Goal: Task Accomplishment & Management: Use online tool/utility

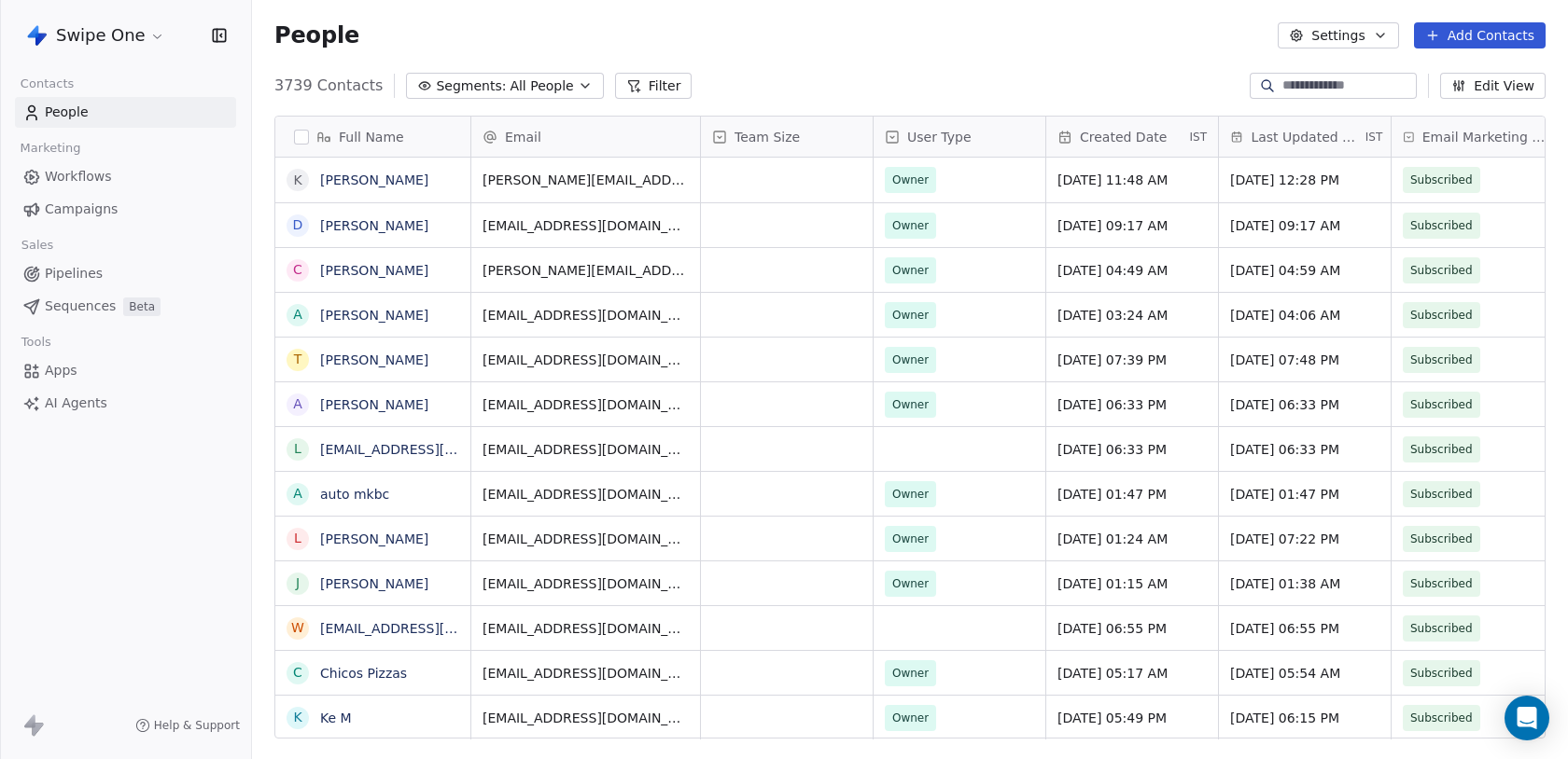
scroll to position [668, 1316]
click at [124, 39] on html "Swipe One Contacts People Marketing Workflows Campaigns Sales Pipelines Sequenc…" at bounding box center [784, 380] width 1568 height 759
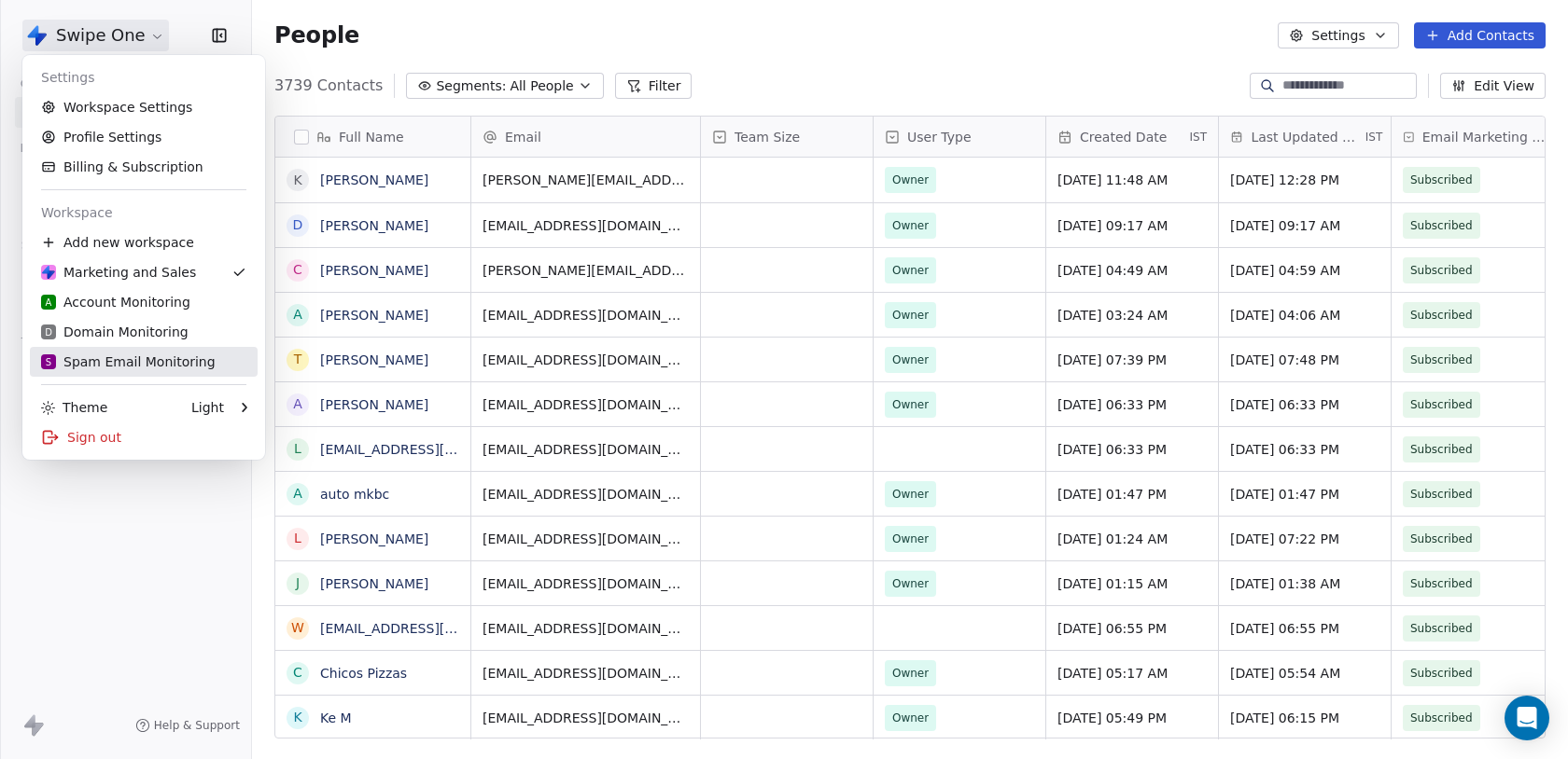
click at [152, 365] on div "S Spam Email Monitoring" at bounding box center [128, 363] width 175 height 19
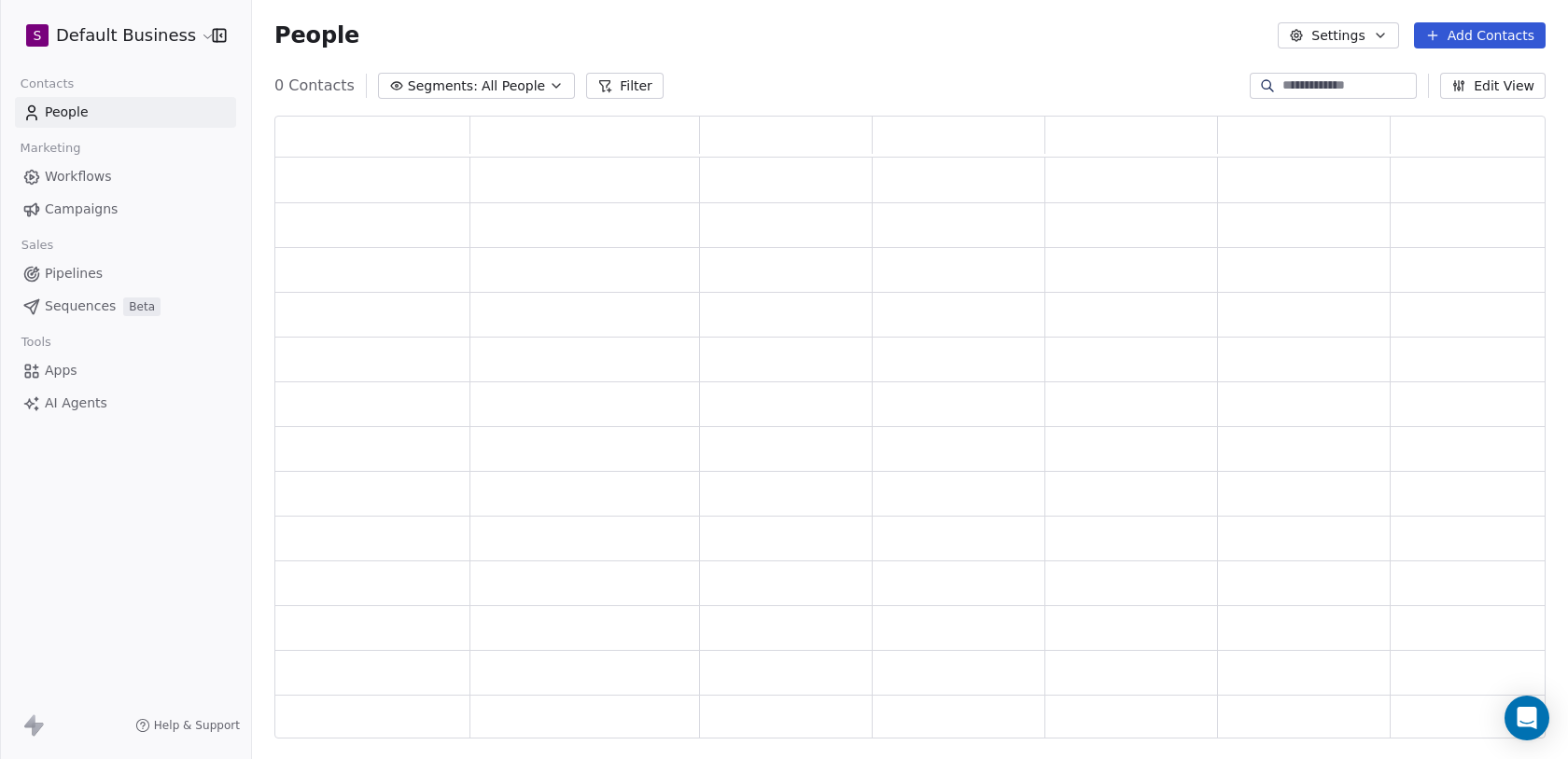
scroll to position [623, 1271]
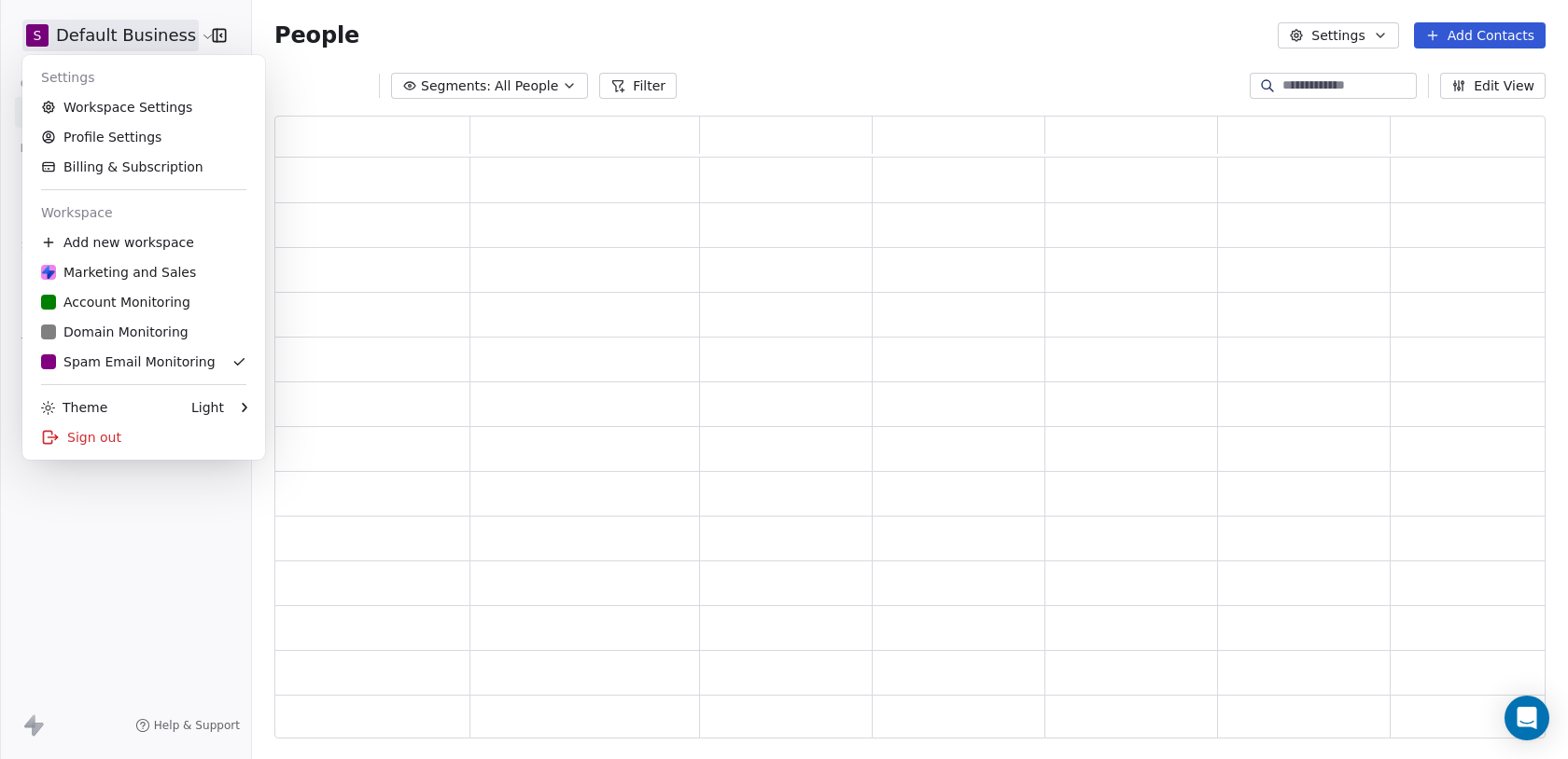
click at [118, 31] on html "S Default Business Contacts People Marketing Workflows Campaigns Sales Pipeline…" at bounding box center [784, 380] width 1568 height 759
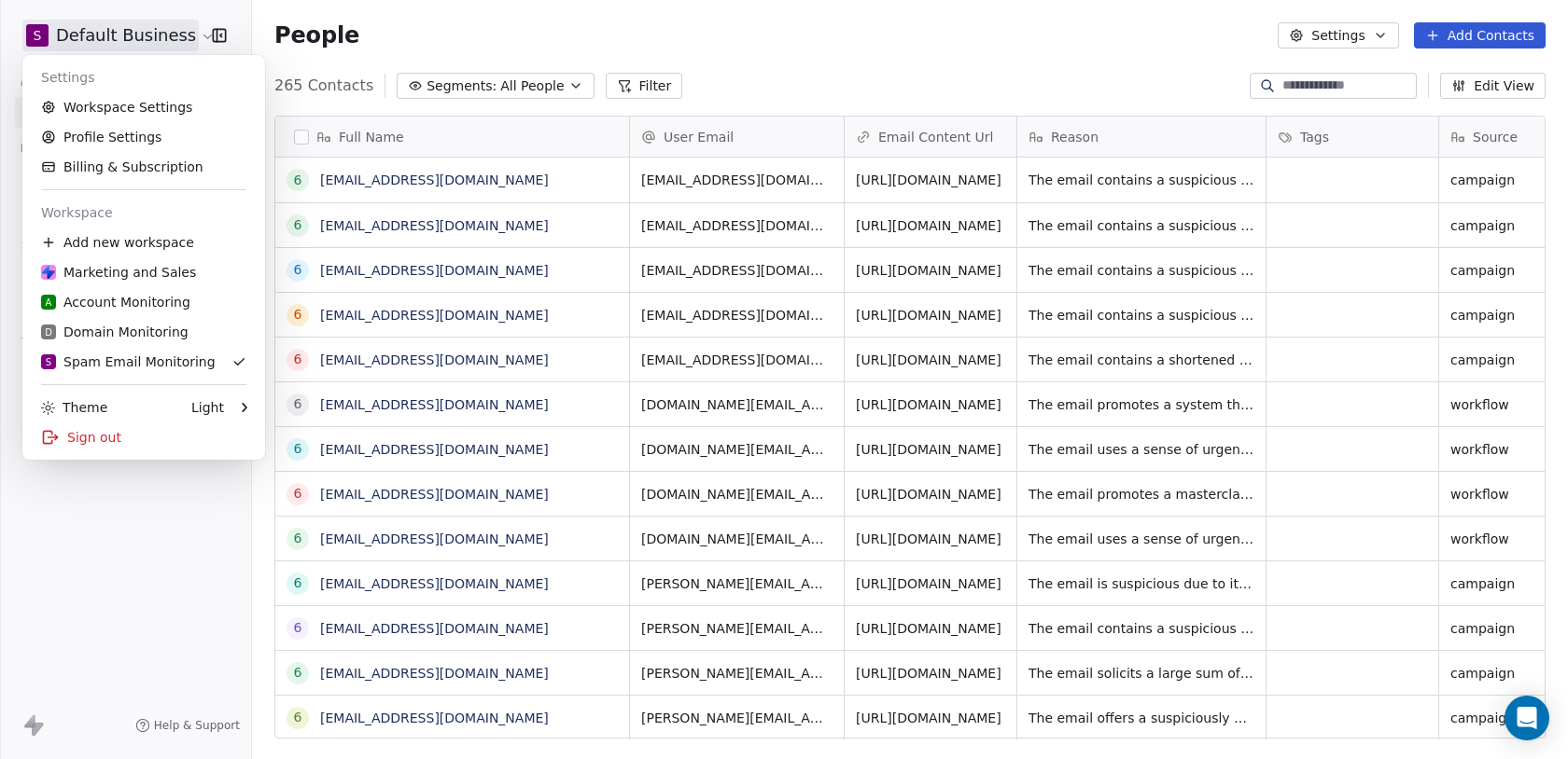
scroll to position [668, 1316]
click at [116, 308] on div "A Account Monitoring" at bounding box center [115, 302] width 149 height 19
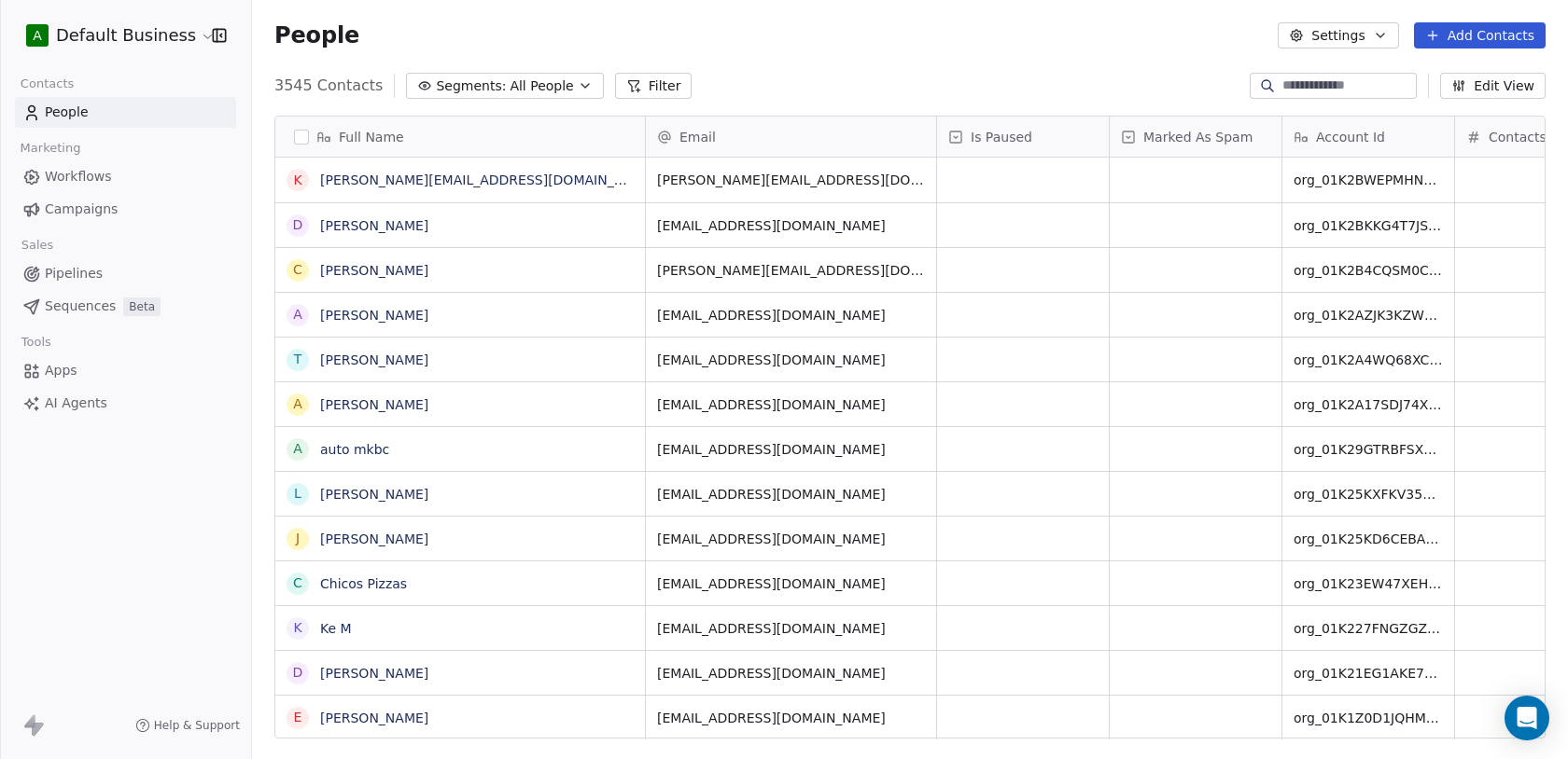
click at [123, 53] on div "A Default Business" at bounding box center [126, 35] width 251 height 71
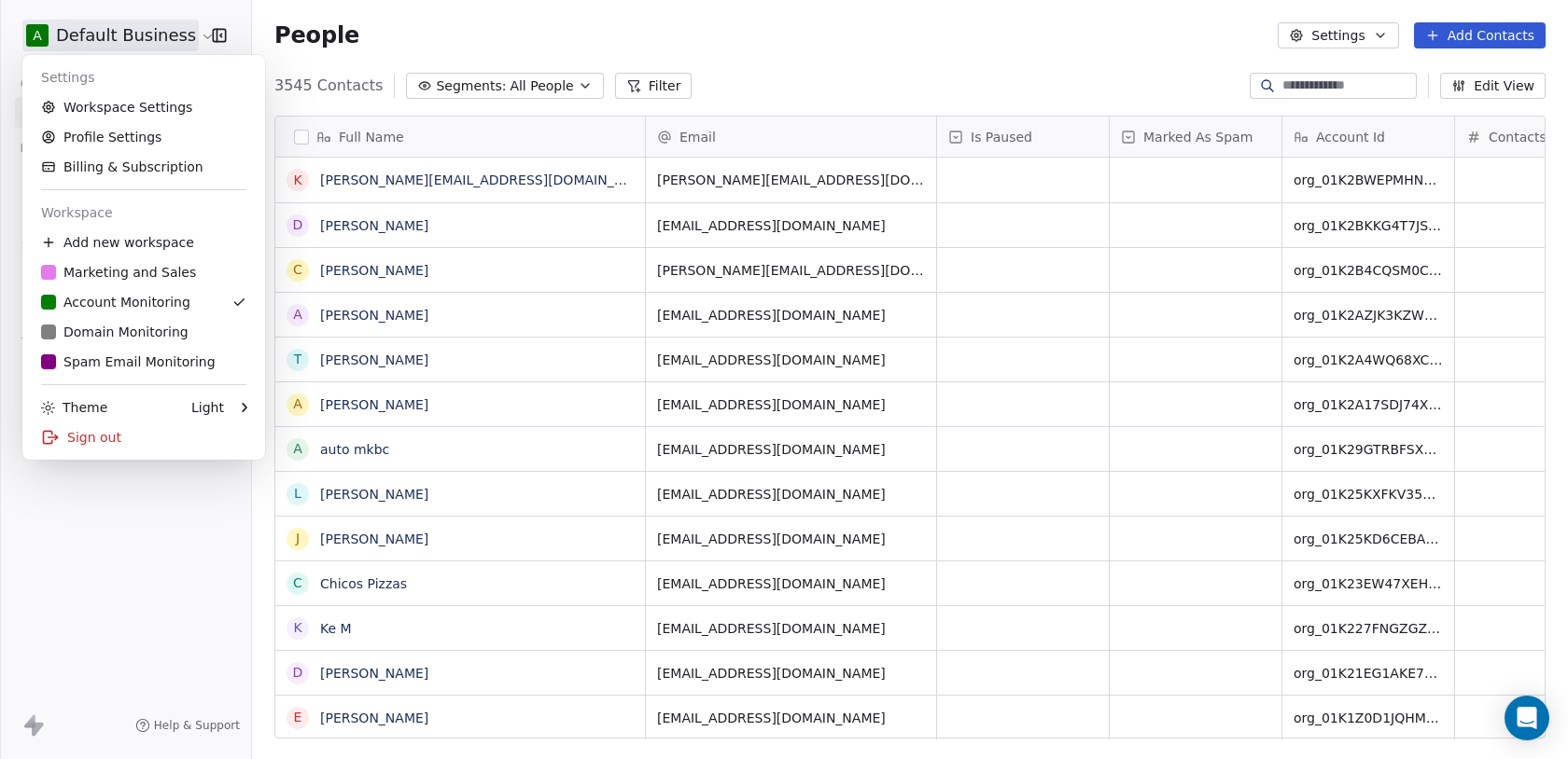
click at [127, 26] on html "A Default Business Contacts People Marketing Workflows Campaigns Sales Pipeline…" at bounding box center [784, 380] width 1568 height 759
click at [214, 528] on html "A Default Business Contacts People Marketing Workflows Campaigns Sales Pipeline…" at bounding box center [784, 380] width 1568 height 759
click at [151, 25] on html "A Default Business Contacts People Marketing Workflows Campaigns Sales Pipeline…" at bounding box center [784, 380] width 1568 height 759
click at [119, 598] on html "A Default Business Contacts People Marketing Workflows Campaigns Sales Pipeline…" at bounding box center [784, 380] width 1568 height 759
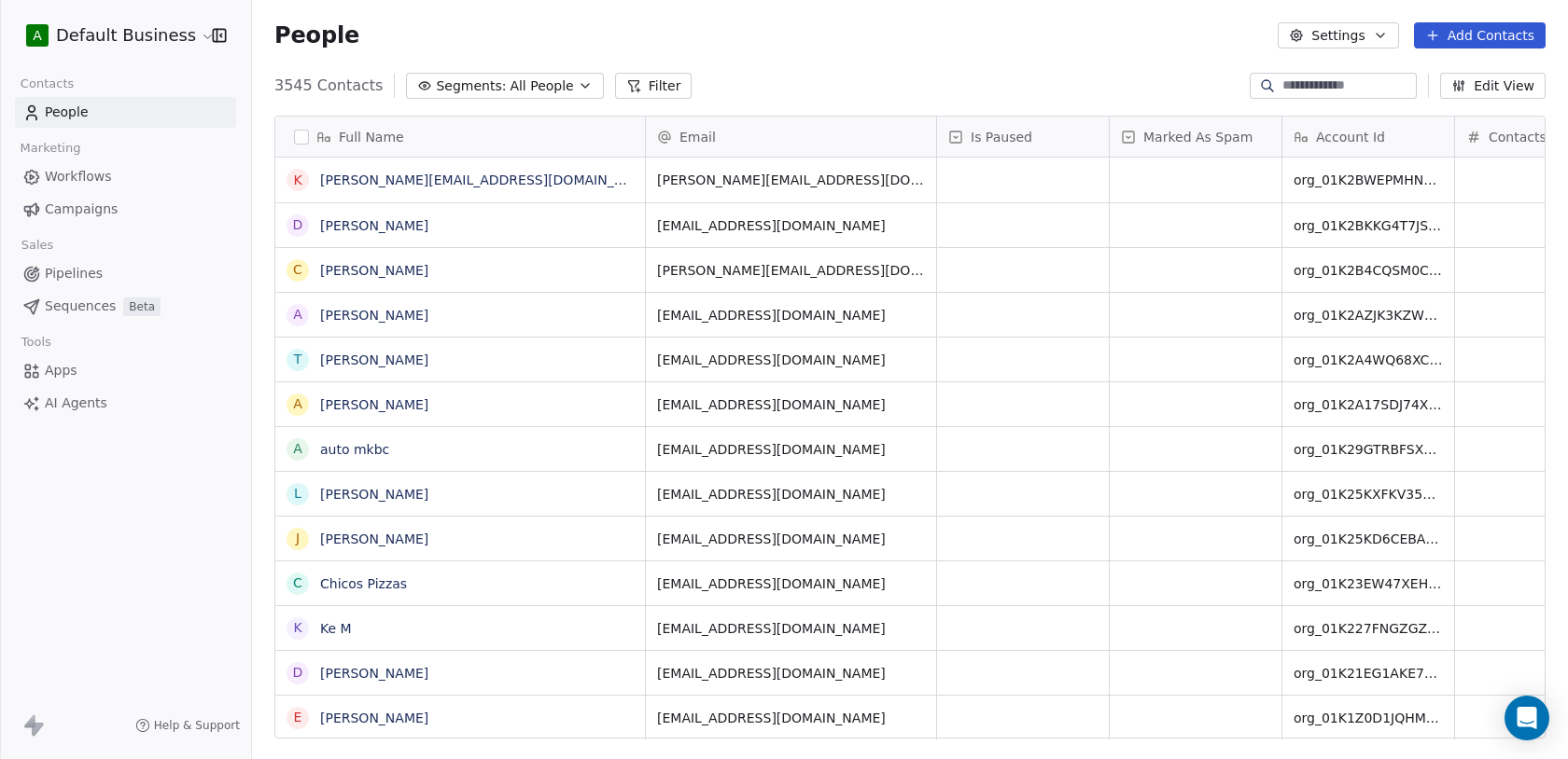
click at [141, 32] on html "A Default Business Contacts People Marketing Workflows Campaigns Sales Pipeline…" at bounding box center [784, 380] width 1568 height 759
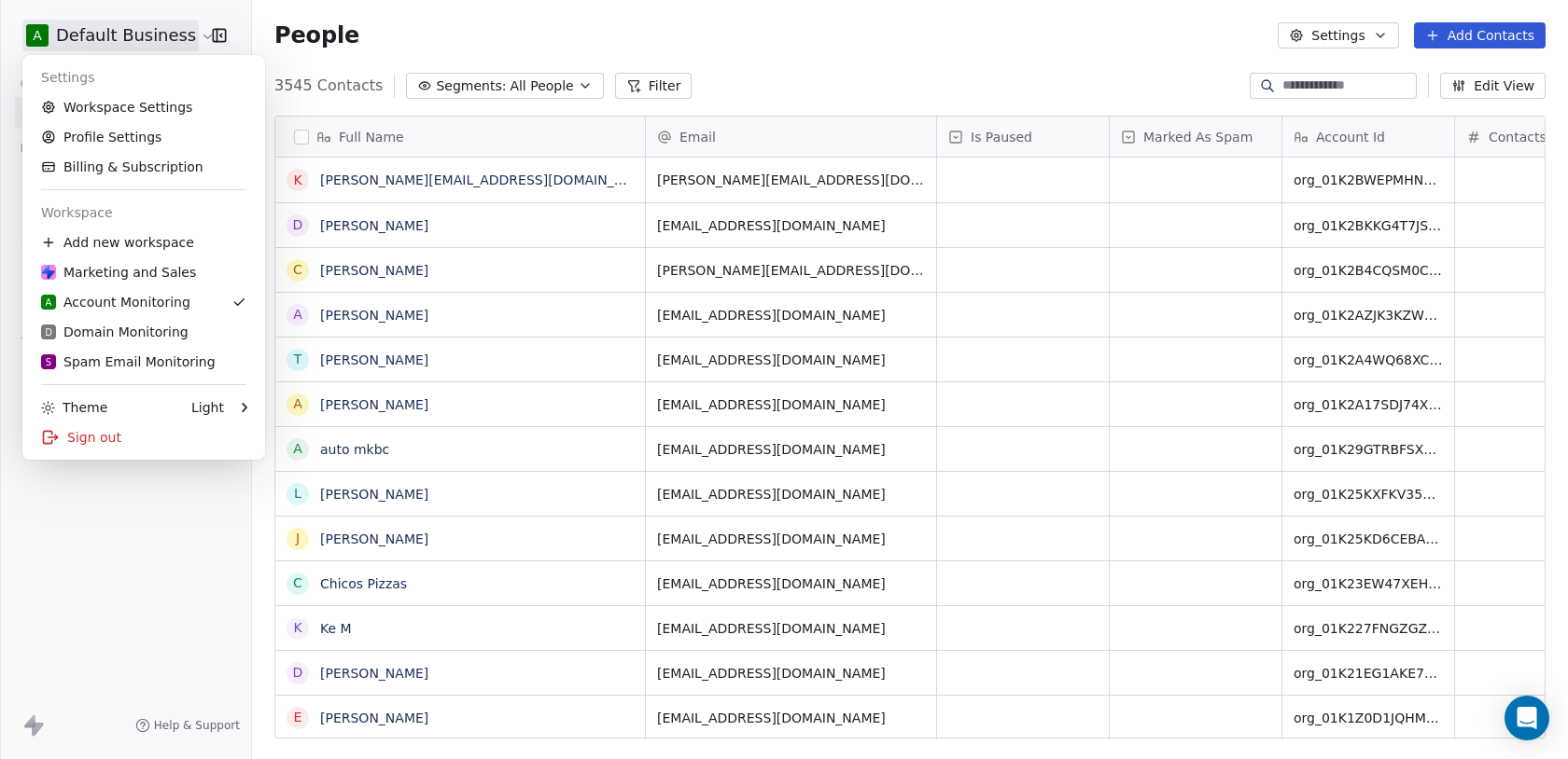
click at [132, 477] on html "A Default Business Contacts People Marketing Workflows Campaigns Sales Pipeline…" at bounding box center [784, 380] width 1568 height 759
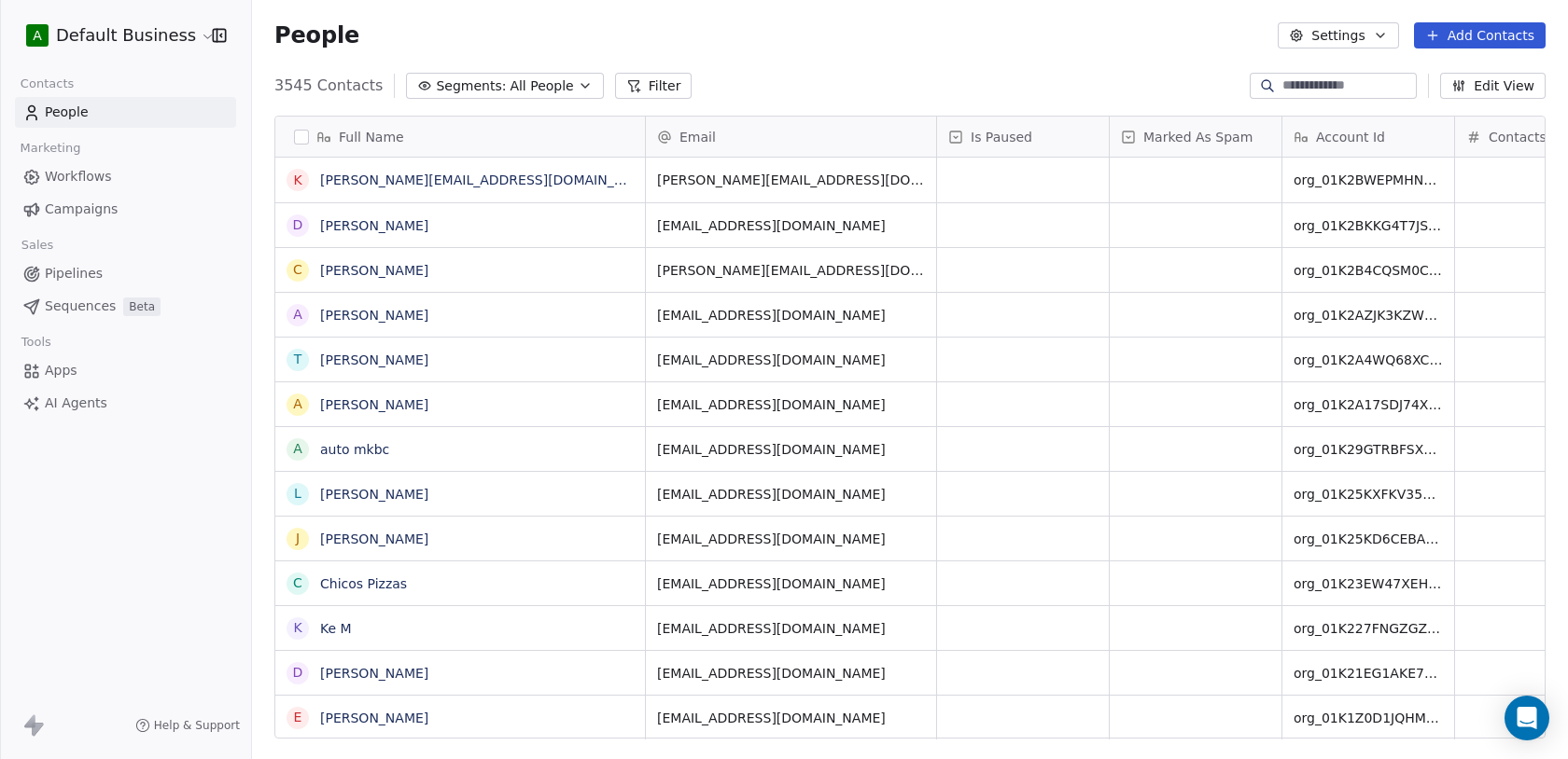
click at [120, 176] on link "Workflows" at bounding box center [126, 177] width 221 height 31
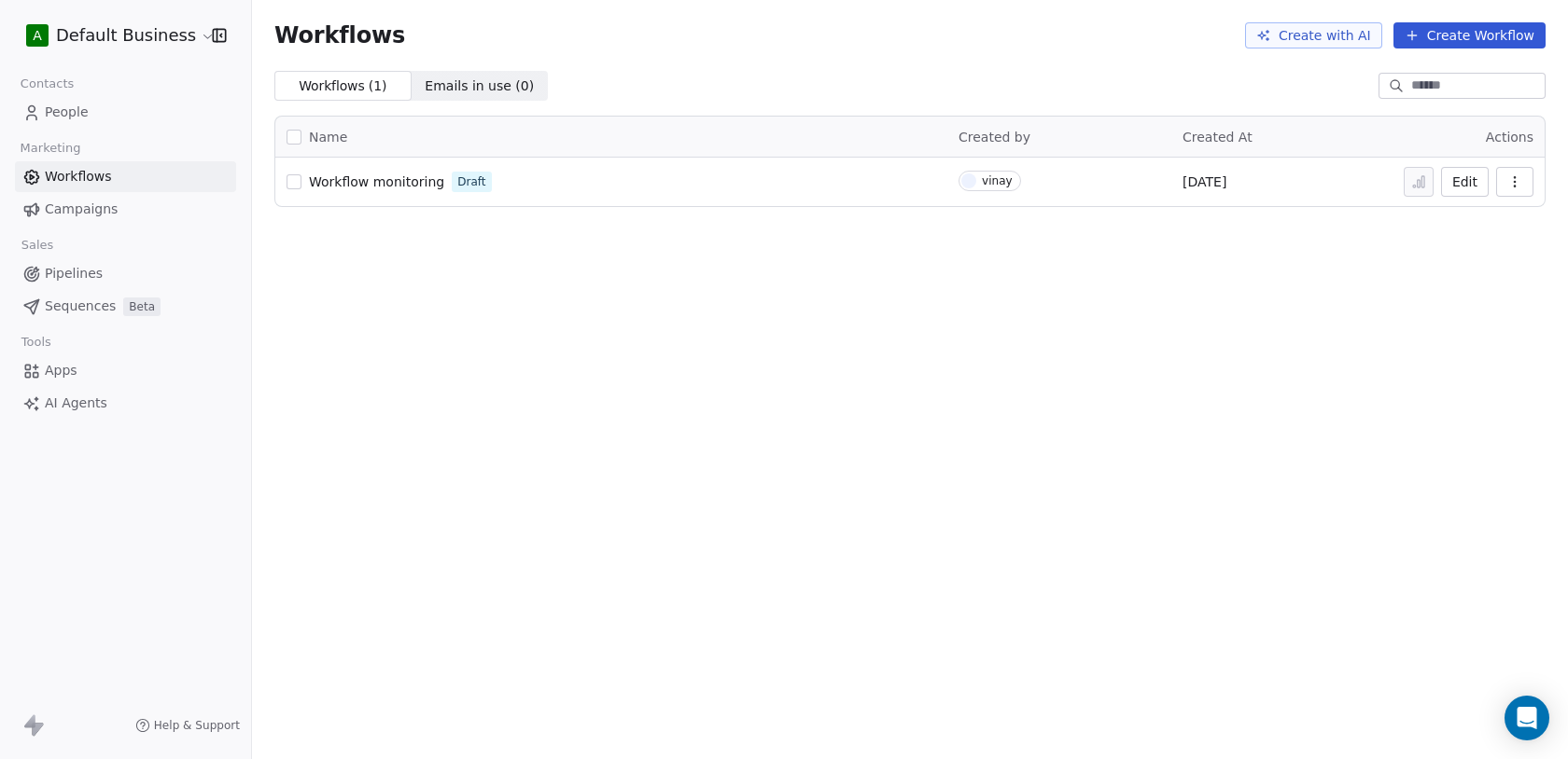
click at [1378, 32] on button "Create with AI" at bounding box center [1313, 36] width 137 height 26
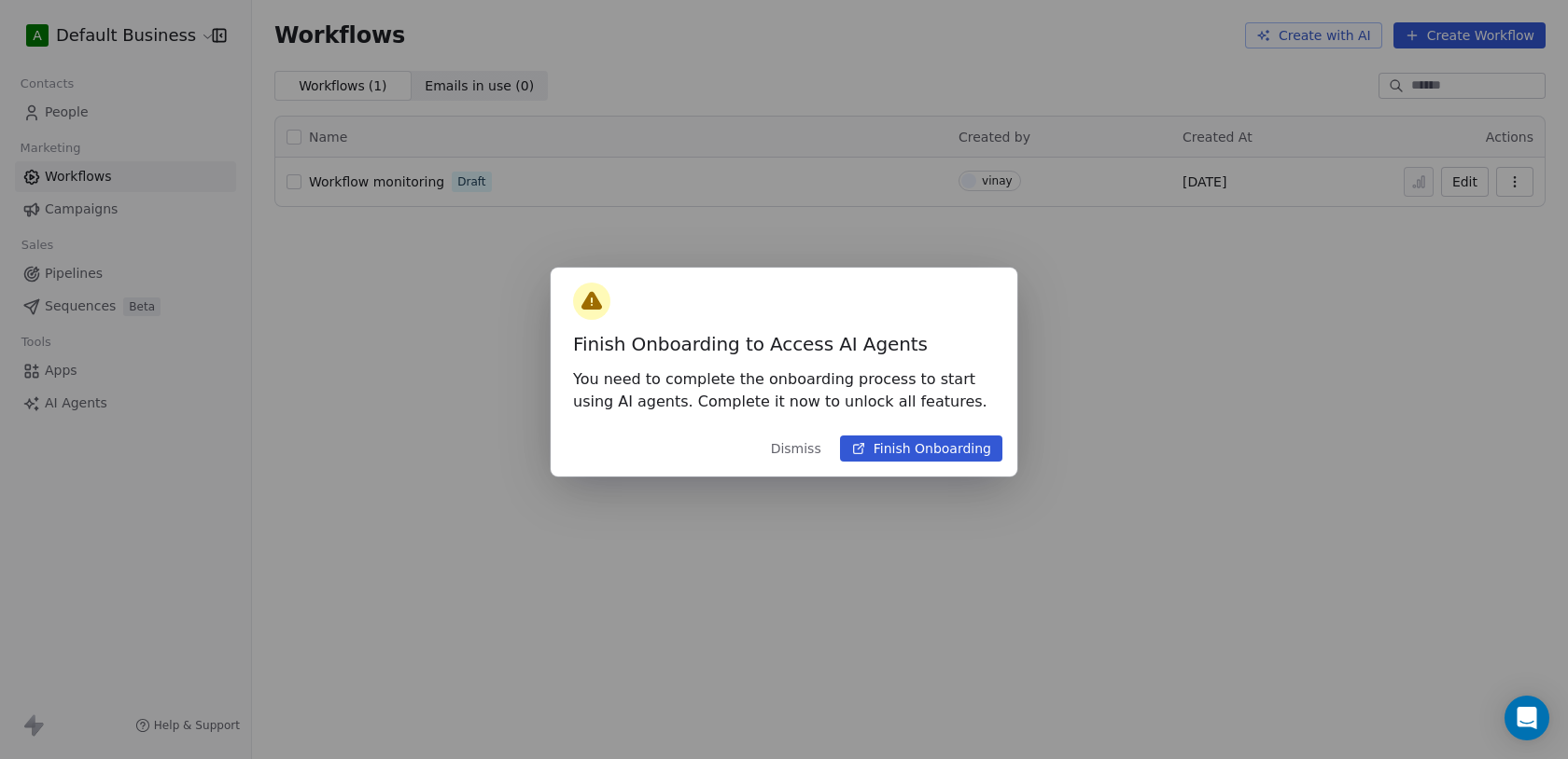
click at [802, 454] on button "Dismiss" at bounding box center [795, 449] width 73 height 34
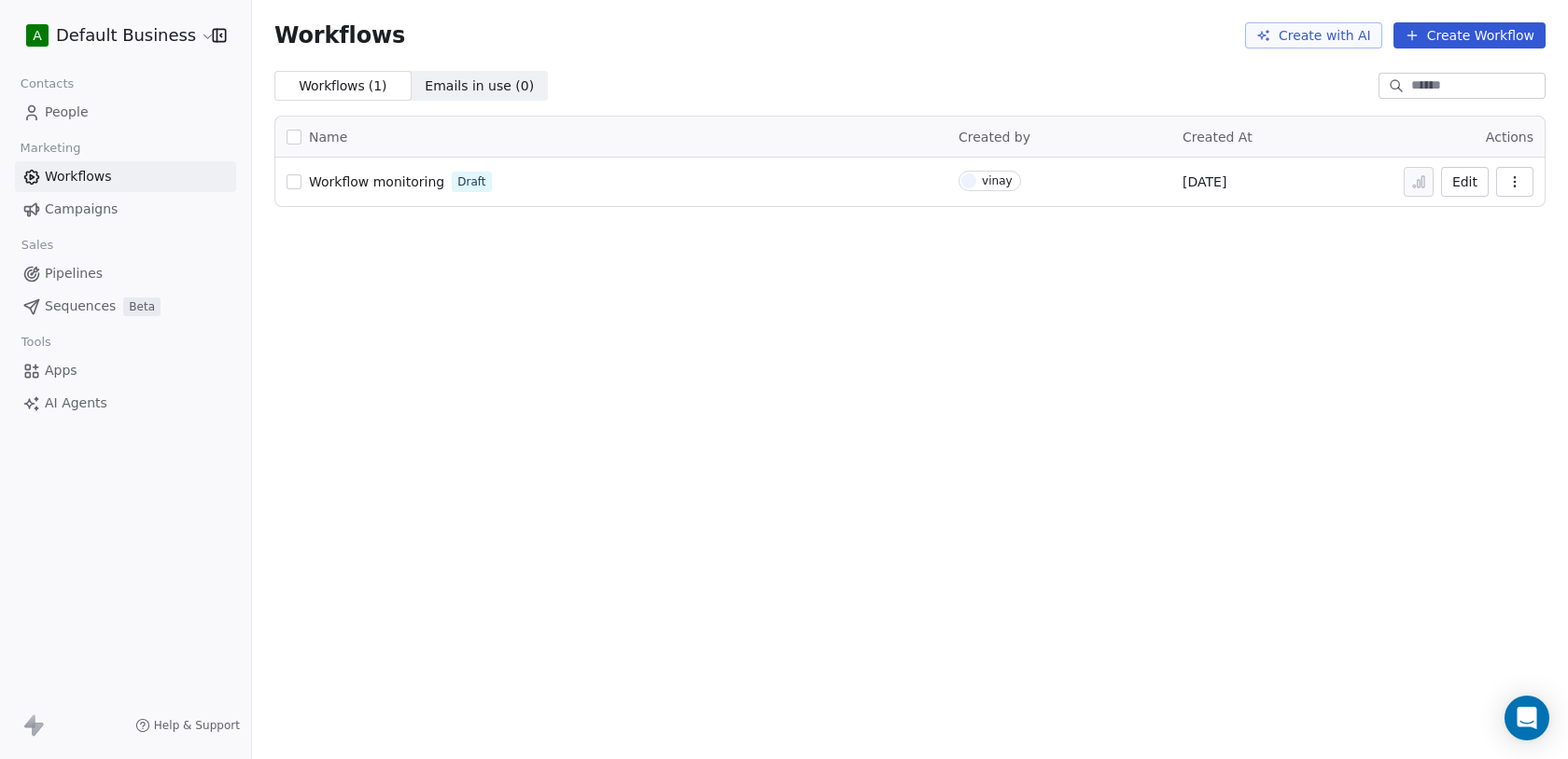
click at [1425, 30] on button "Create Workflow" at bounding box center [1469, 36] width 152 height 26
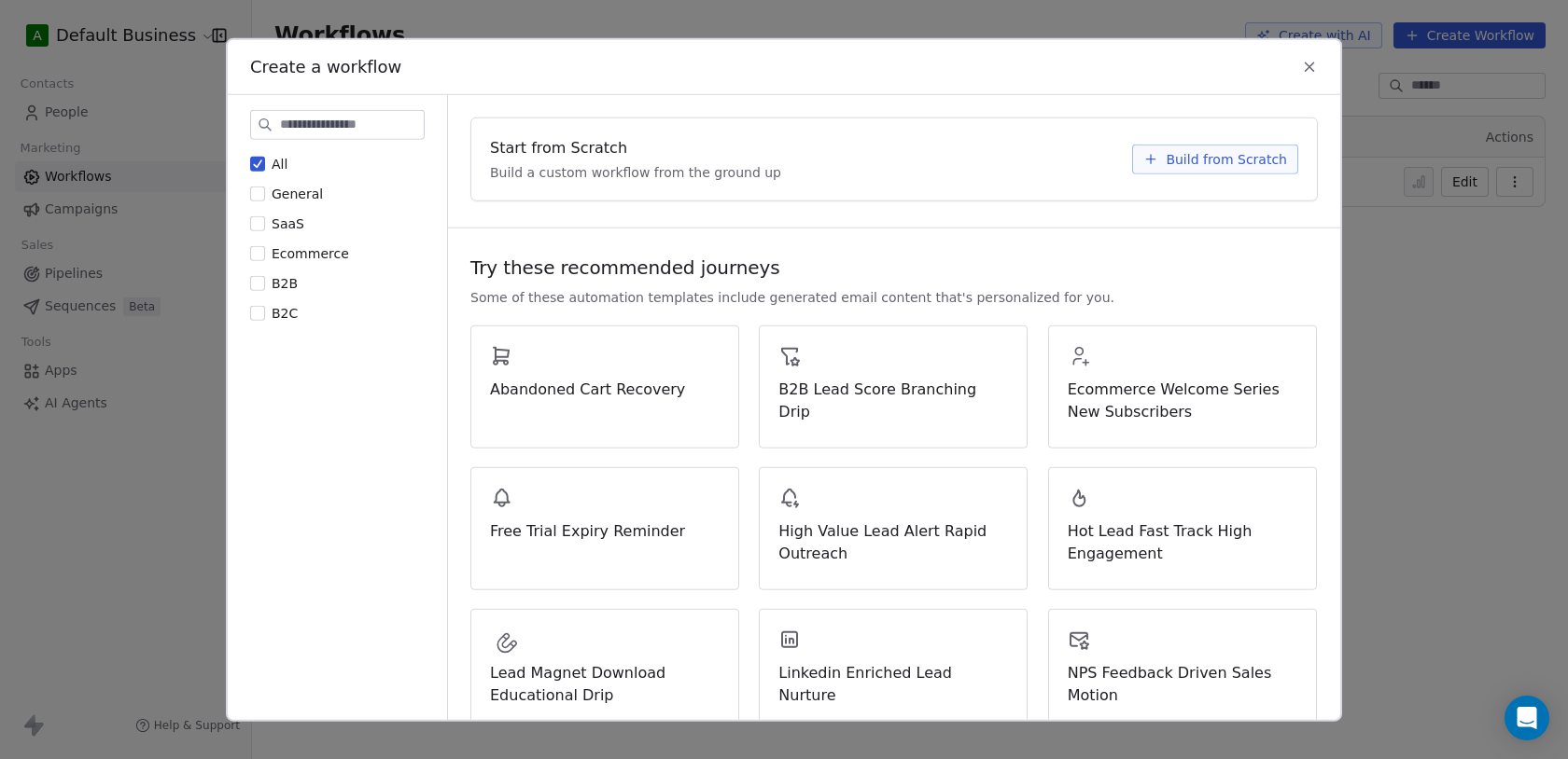
click at [1202, 150] on span "Build from Scratch" at bounding box center [1226, 160] width 121 height 19
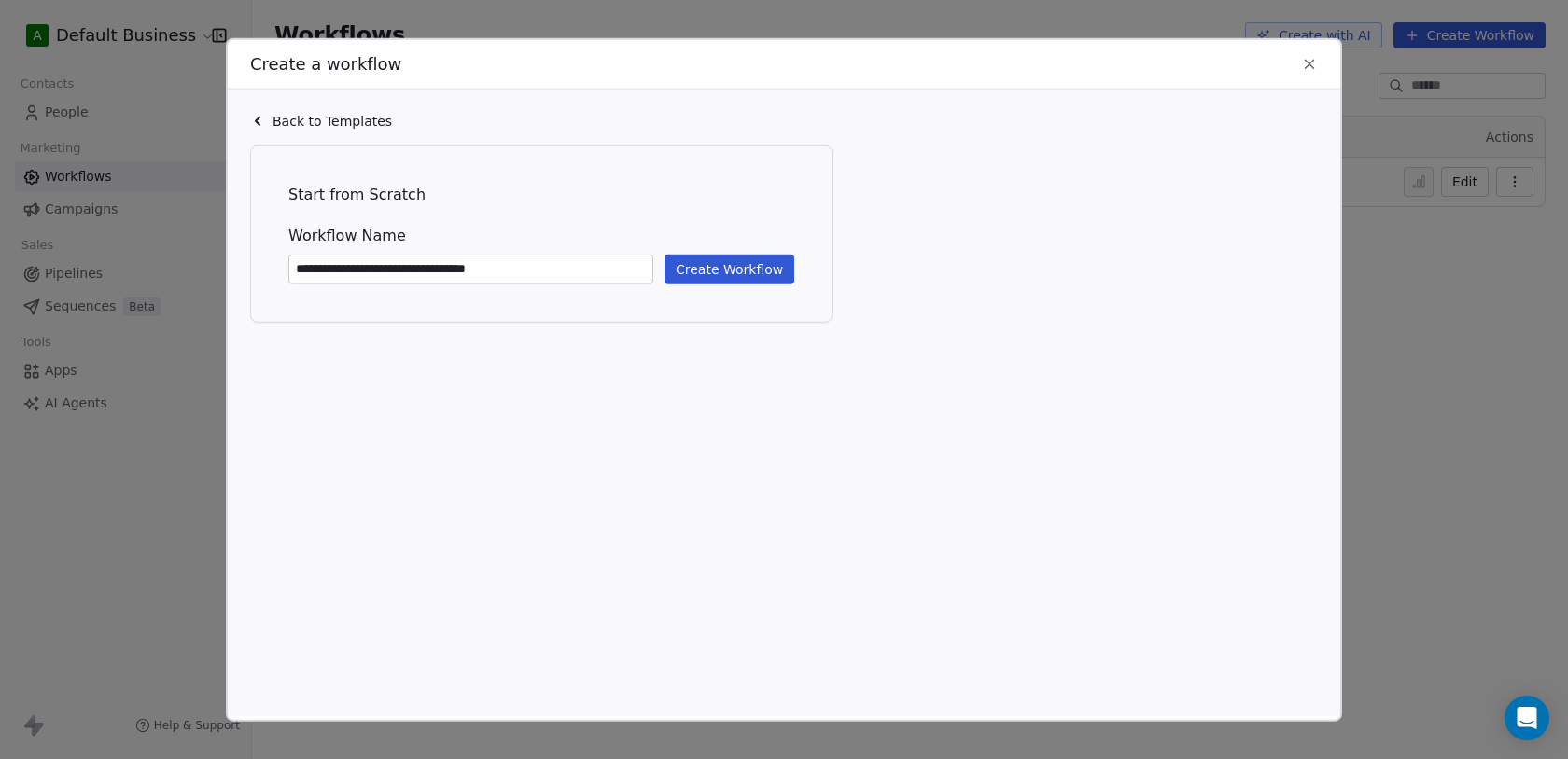
type input "**********"
click at [760, 270] on button "Create Workflow" at bounding box center [729, 270] width 129 height 30
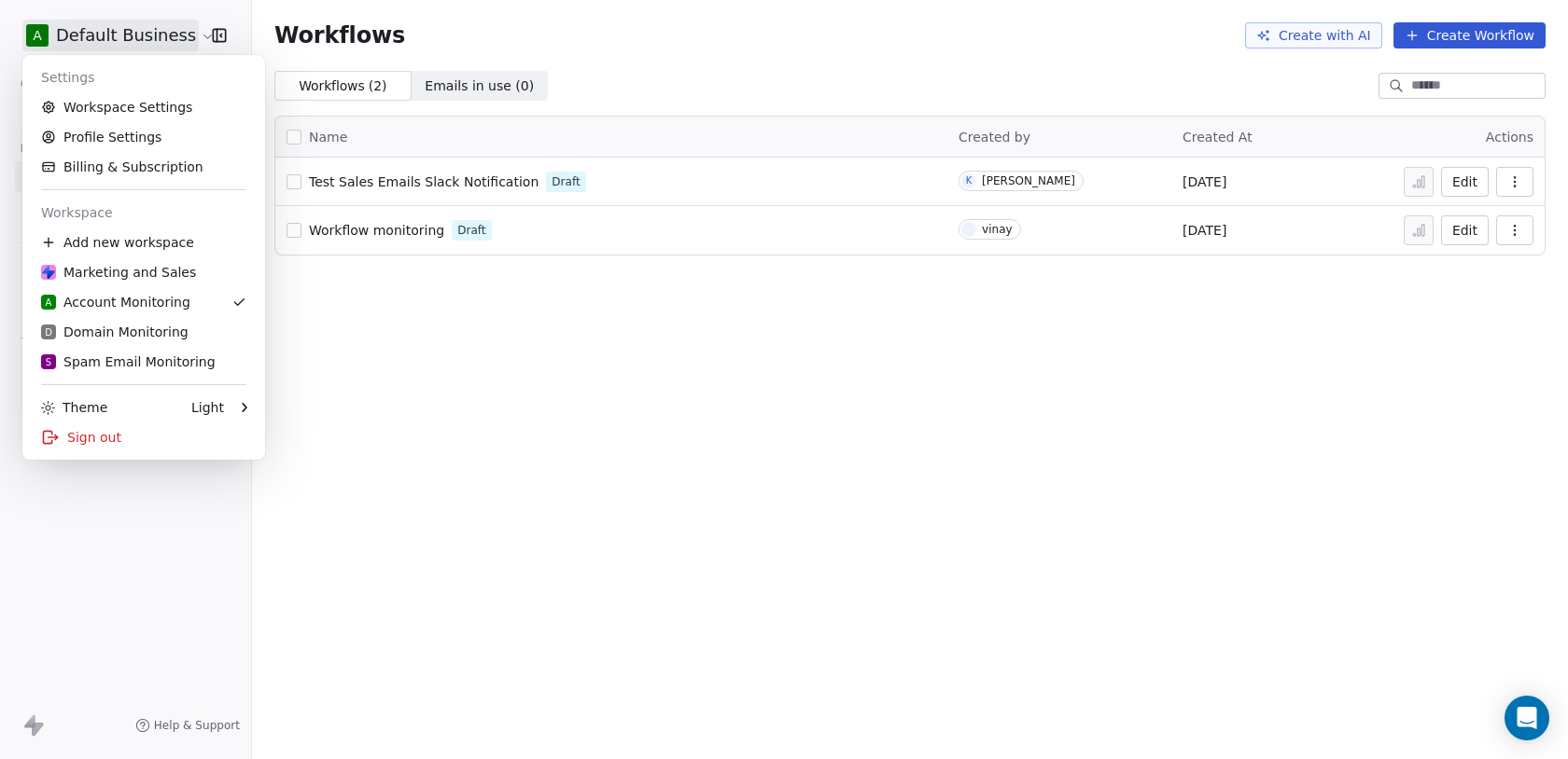
click at [59, 28] on html "A Default Business Contacts People Marketing Workflows Campaigns Sales Pipeline…" at bounding box center [784, 380] width 1568 height 759
click at [160, 582] on html "A Default Business Contacts People Marketing Workflows Campaigns Sales Pipeline…" at bounding box center [784, 380] width 1568 height 759
click at [103, 34] on html "A Default Business Contacts People Marketing Workflows Campaigns Sales Pipeline…" at bounding box center [784, 380] width 1568 height 759
click at [136, 98] on link "Workspace Settings" at bounding box center [144, 108] width 228 height 30
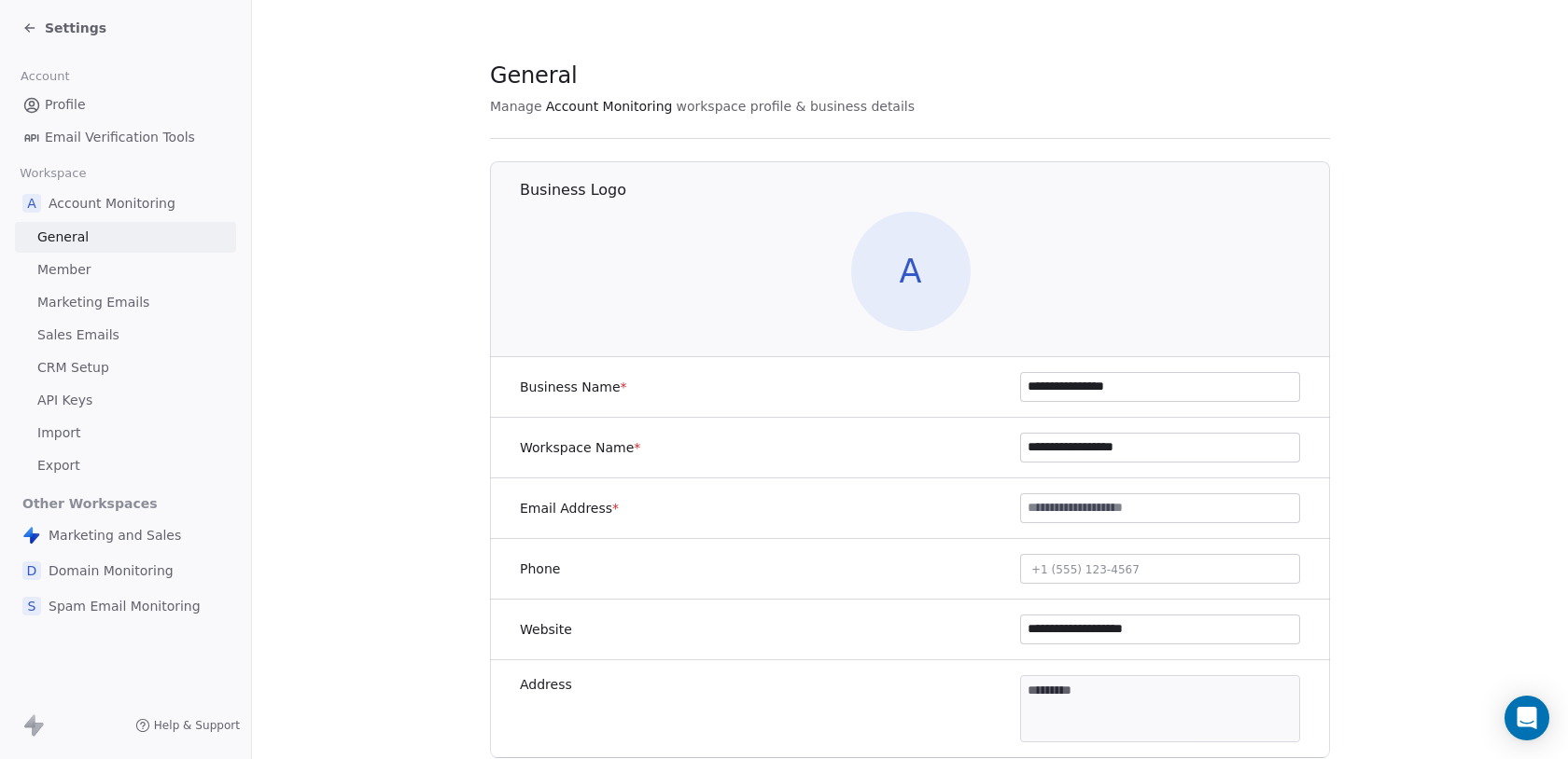
click at [127, 411] on link "API Keys" at bounding box center [126, 400] width 221 height 31
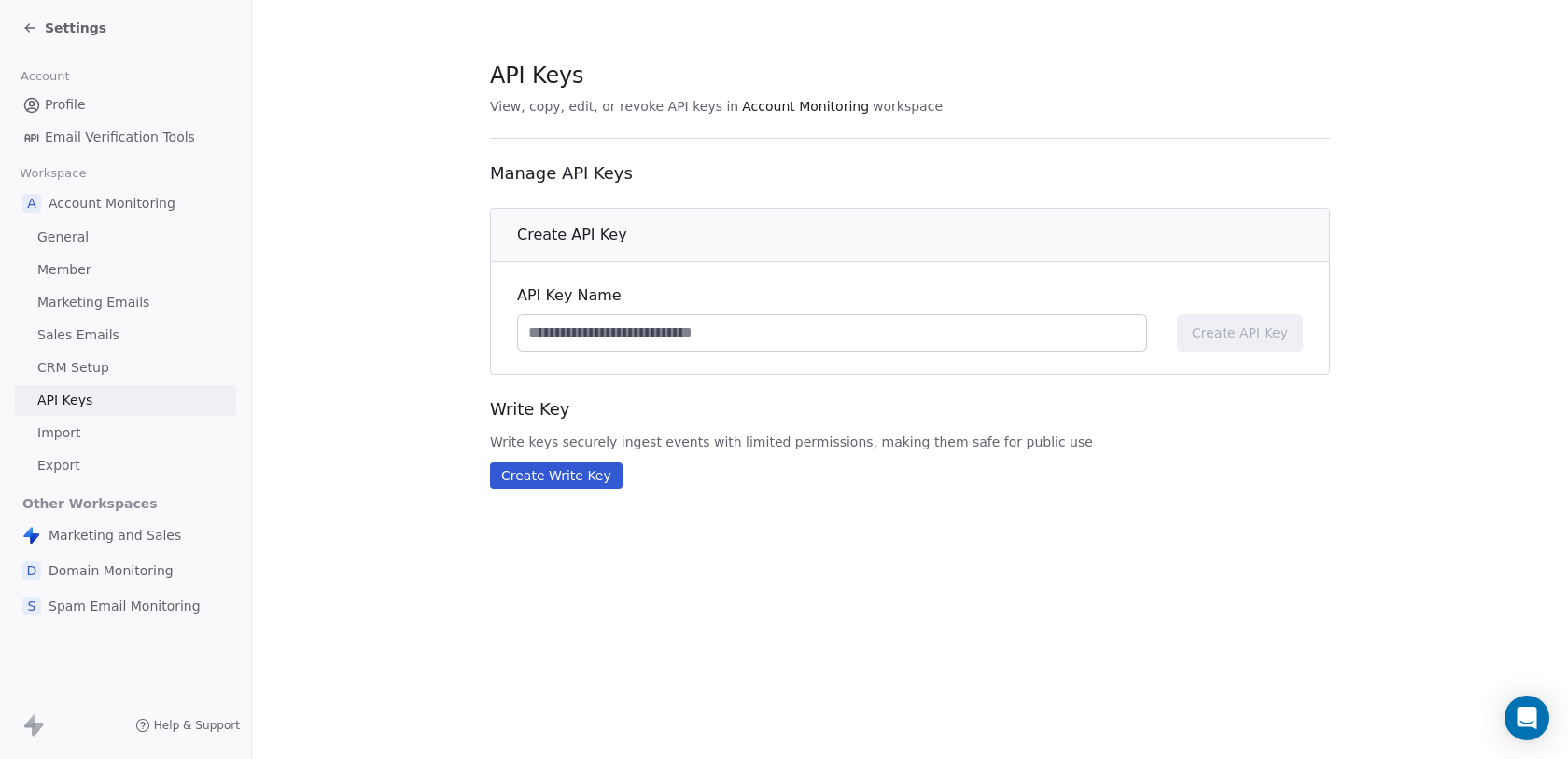
click at [585, 334] on input at bounding box center [831, 333] width 628 height 36
drag, startPoint x: 537, startPoint y: 336, endPoint x: 512, endPoint y: 338, distance: 25.1
click at [512, 338] on div "**********" at bounding box center [910, 318] width 838 height 112
click at [552, 339] on input "**********" at bounding box center [831, 333] width 628 height 36
click at [688, 335] on input "**********" at bounding box center [831, 333] width 628 height 36
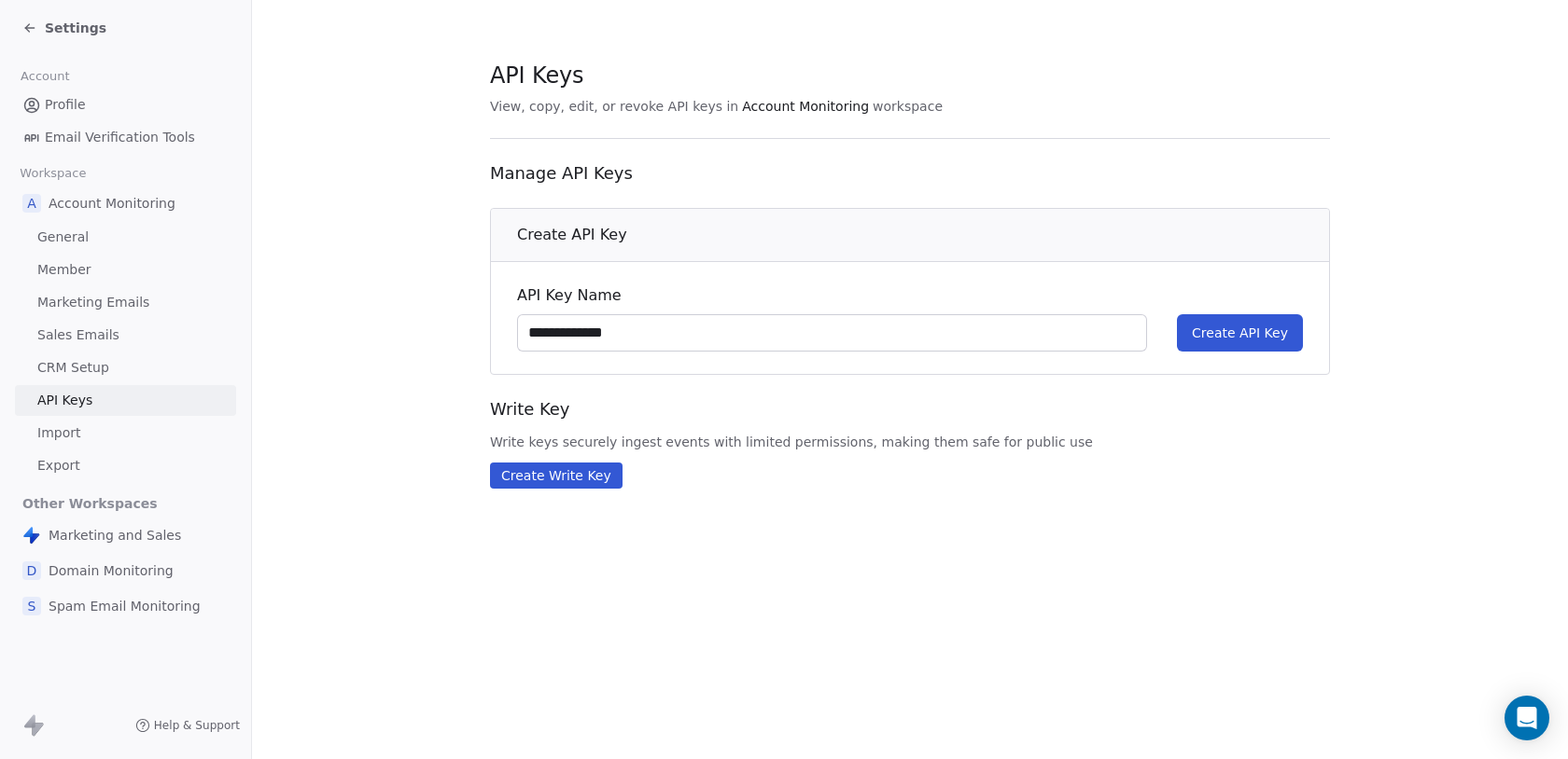
type input "**********"
click at [1256, 329] on span "Create API Key" at bounding box center [1240, 333] width 96 height 19
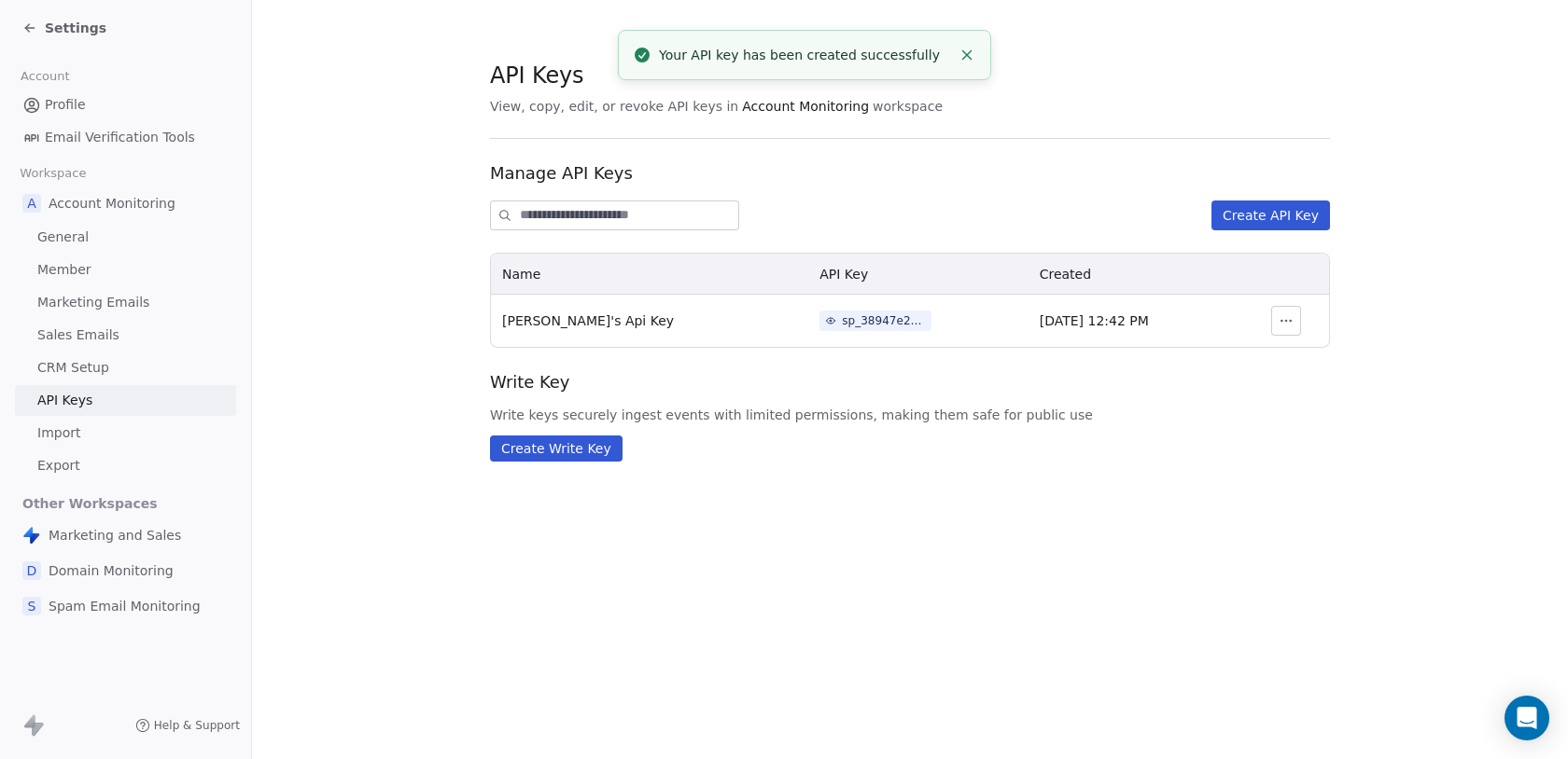
click at [842, 316] on div "sp_38947e2d87f54d26b816004a3a1b17b9" at bounding box center [883, 321] width 84 height 17
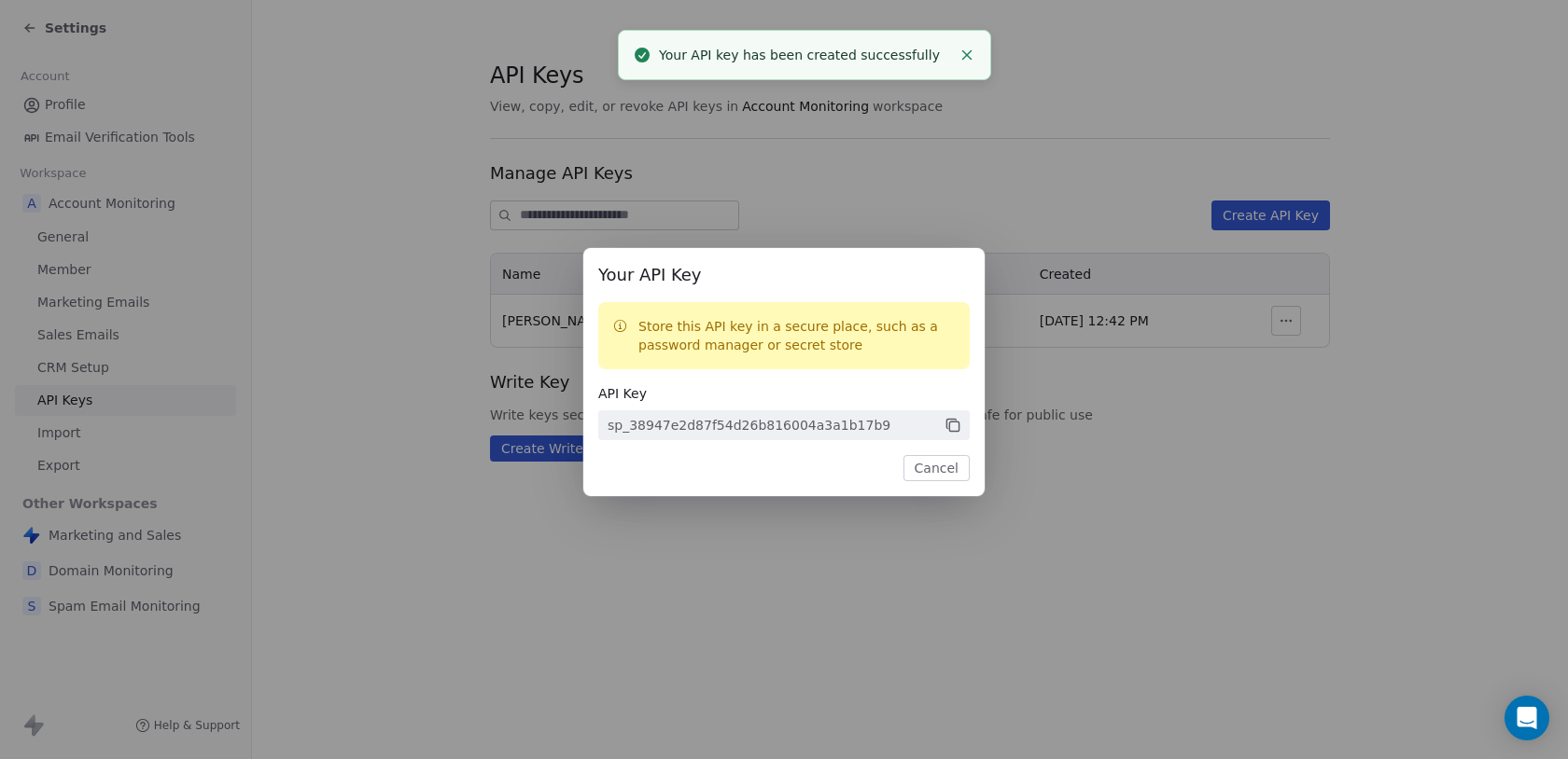
click at [948, 422] on icon at bounding box center [953, 426] width 17 height 17
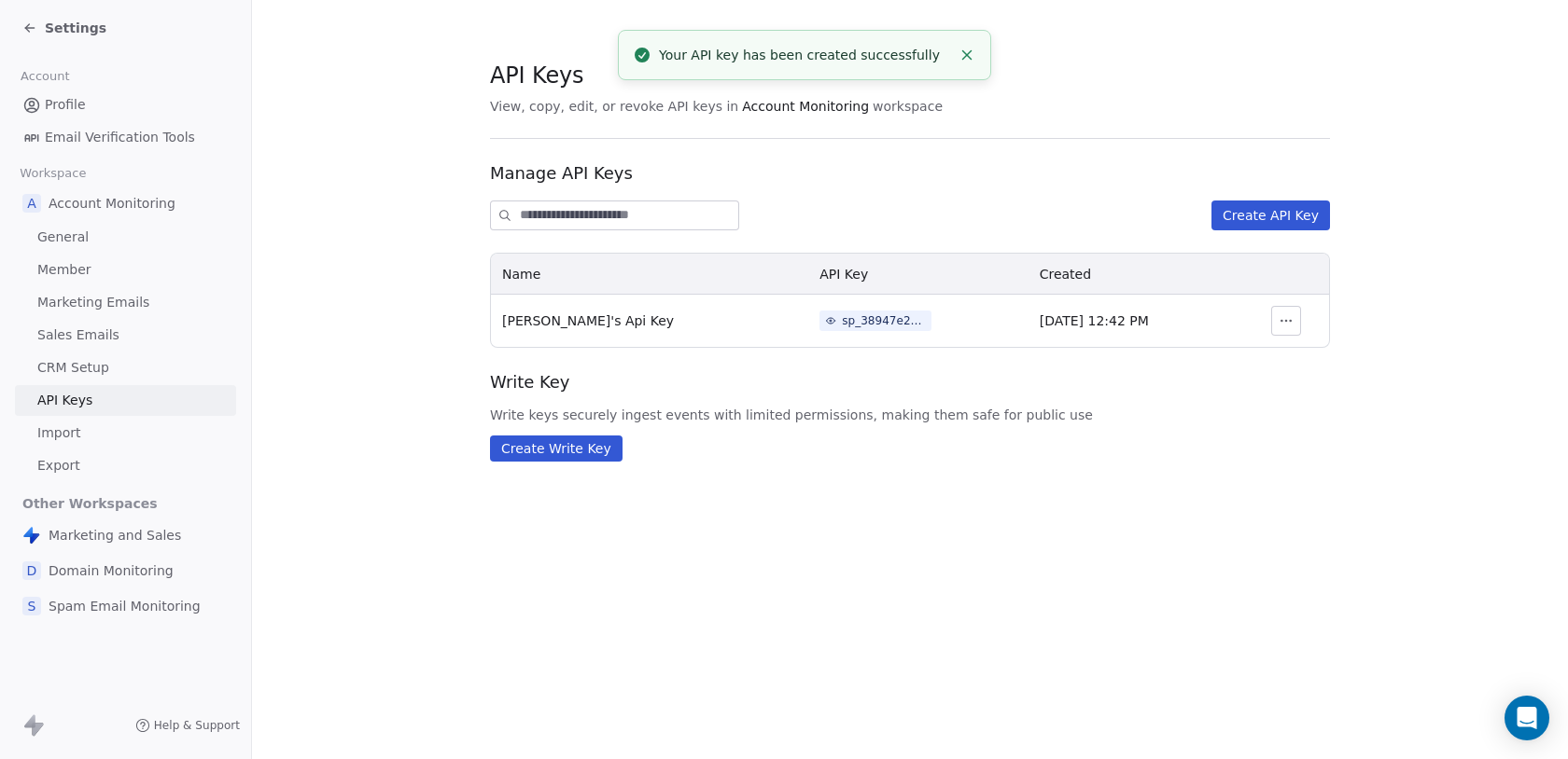
click at [785, 557] on div "Your API Key Store this API key in a secure place, such as a password manager o…" at bounding box center [784, 380] width 1568 height 759
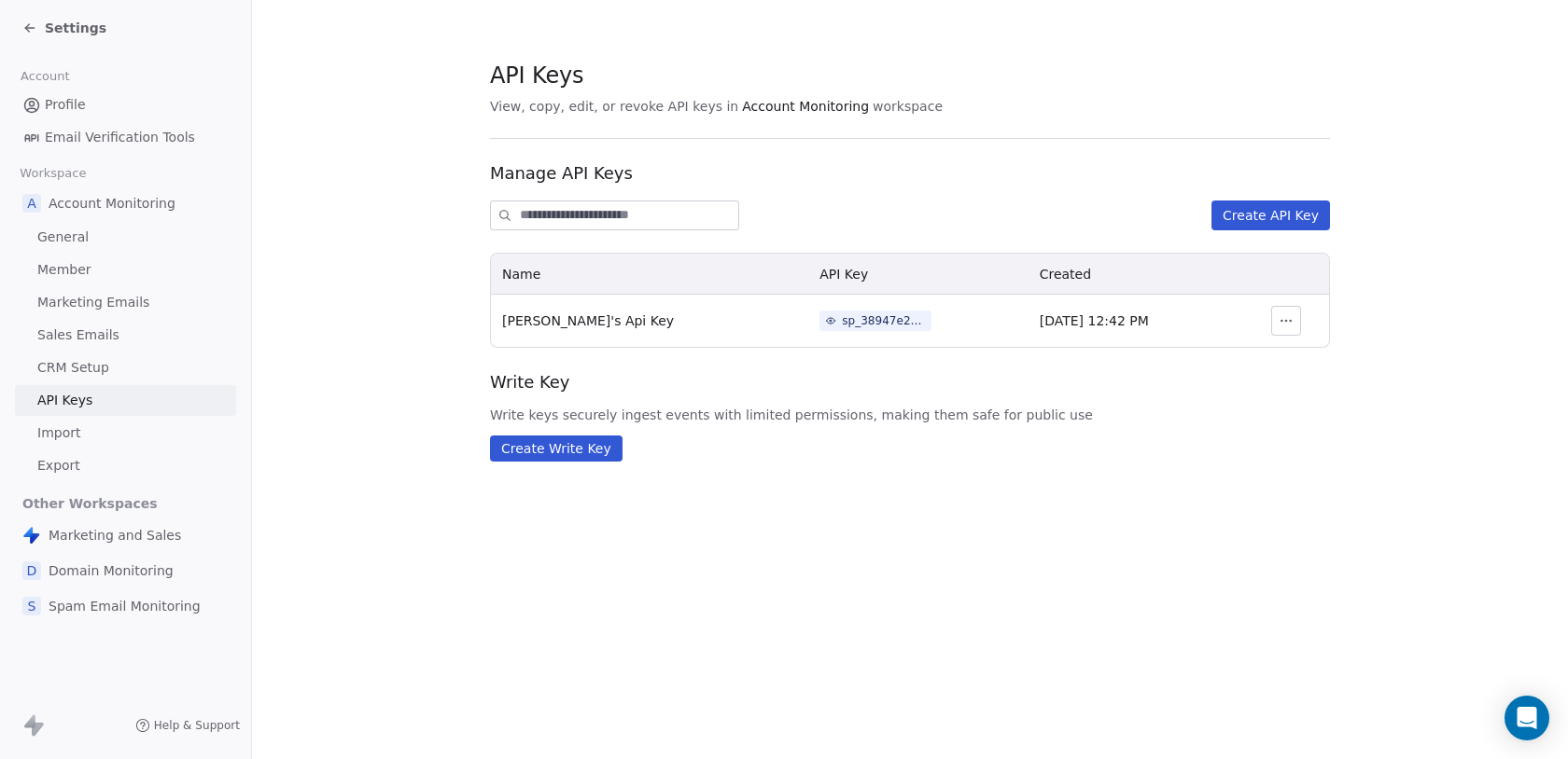
click at [842, 322] on div "sp_38947e2d87f54d26b816004a3a1b17b9" at bounding box center [883, 321] width 84 height 17
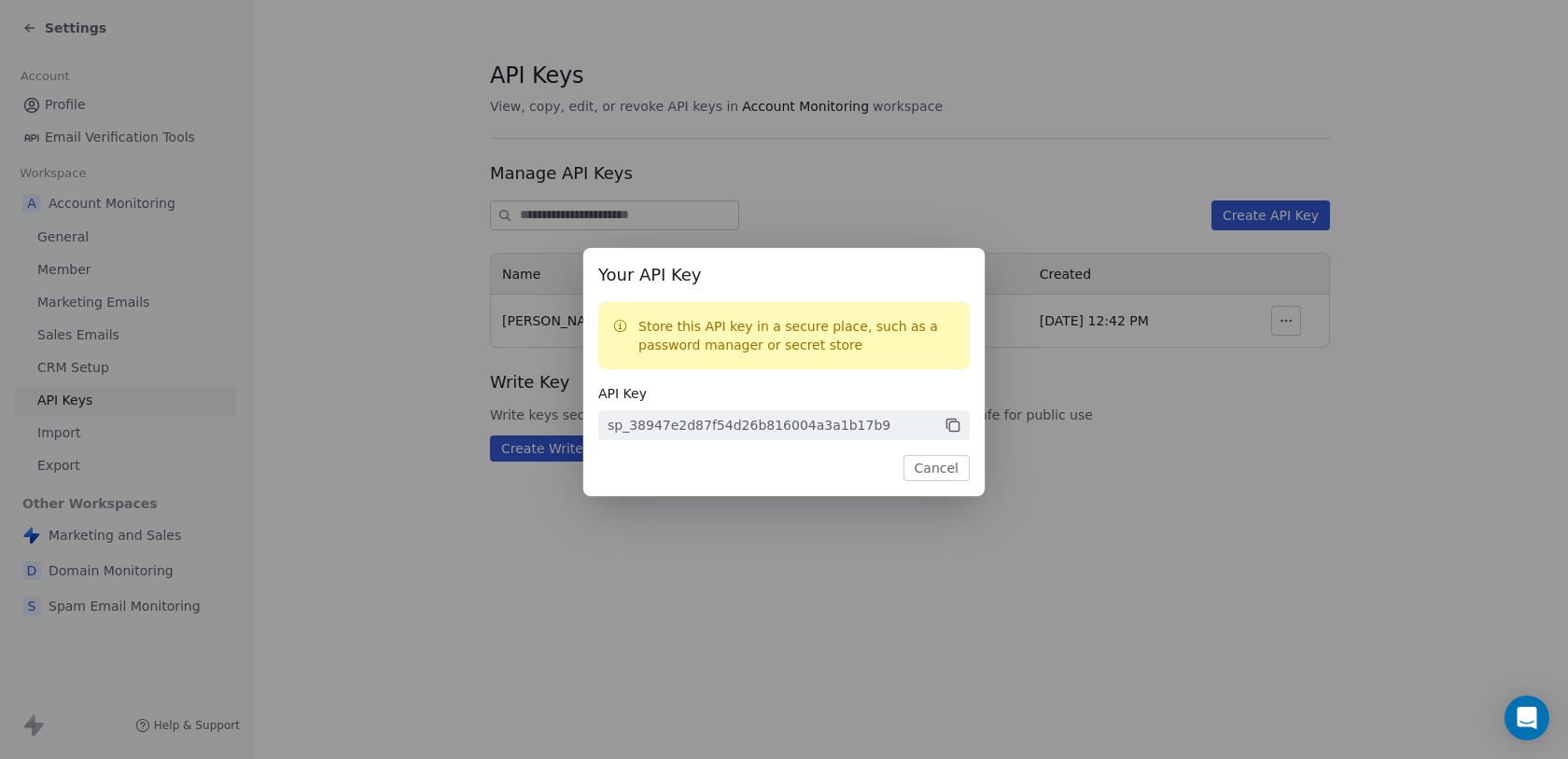
click at [954, 419] on icon at bounding box center [951, 424] width 9 height 9
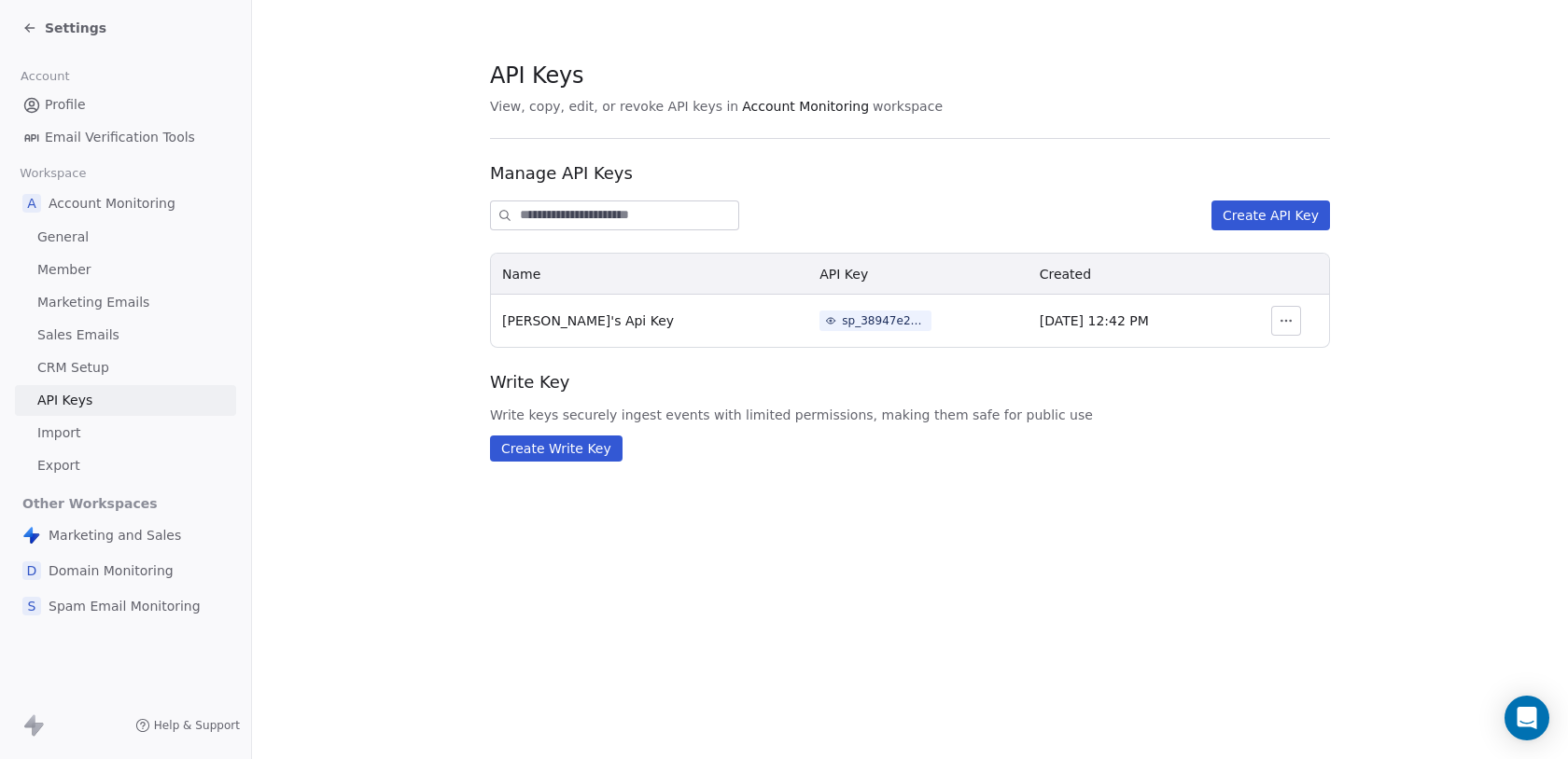
click at [719, 586] on div "Your API Key Store this API key in a secure place, such as a password manager o…" at bounding box center [784, 380] width 1568 height 759
drag, startPoint x: 124, startPoint y: 534, endPoint x: 134, endPoint y: 554, distance: 22.4
click at [134, 554] on div "Marketing and Sales D Domain Monitoring S Spam Email Monitoring" at bounding box center [126, 570] width 221 height 105
click at [131, 608] on span "Spam Email Monitoring" at bounding box center [124, 606] width 152 height 19
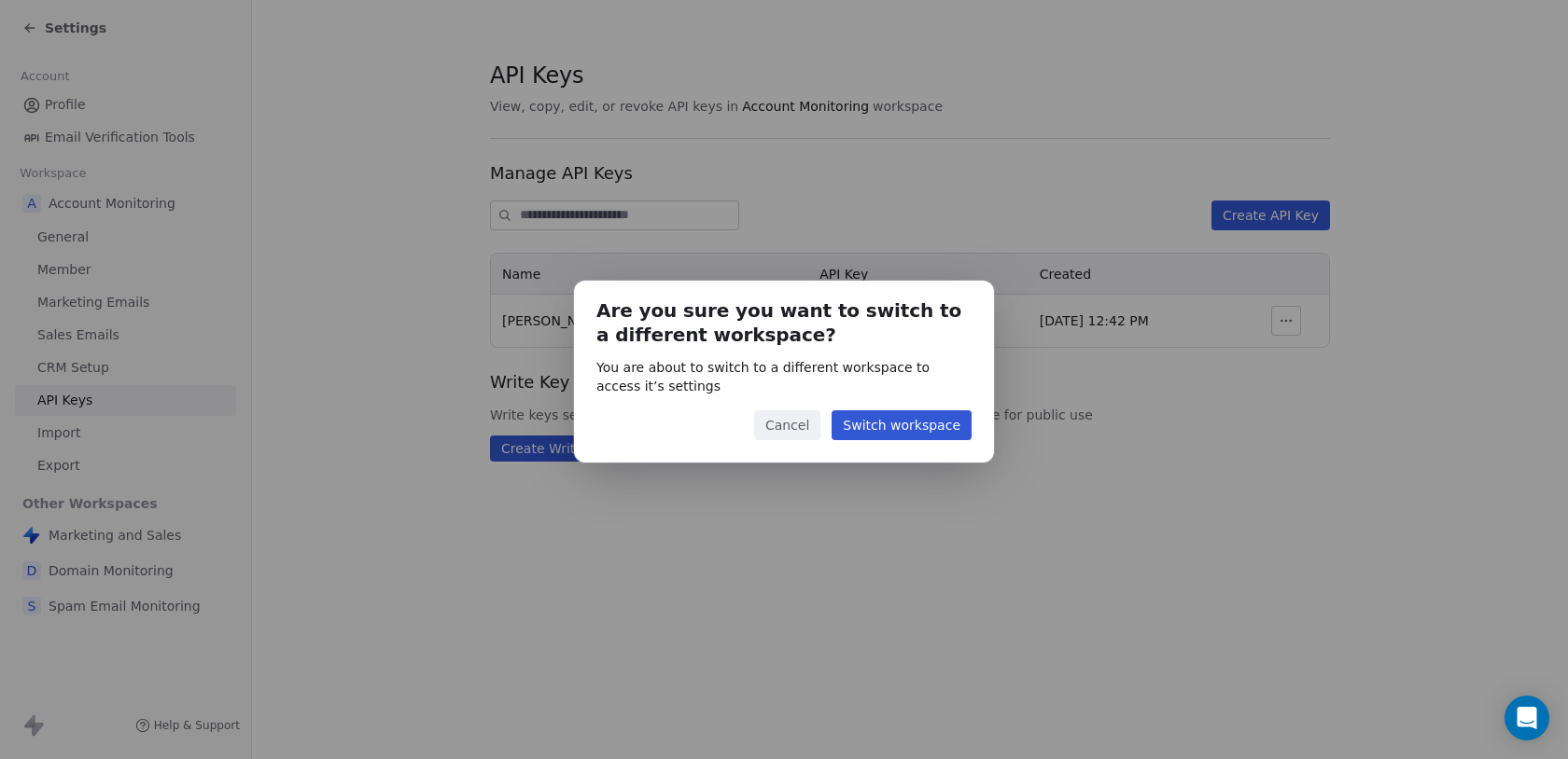
click at [849, 420] on button "Switch workspace" at bounding box center [901, 426] width 140 height 30
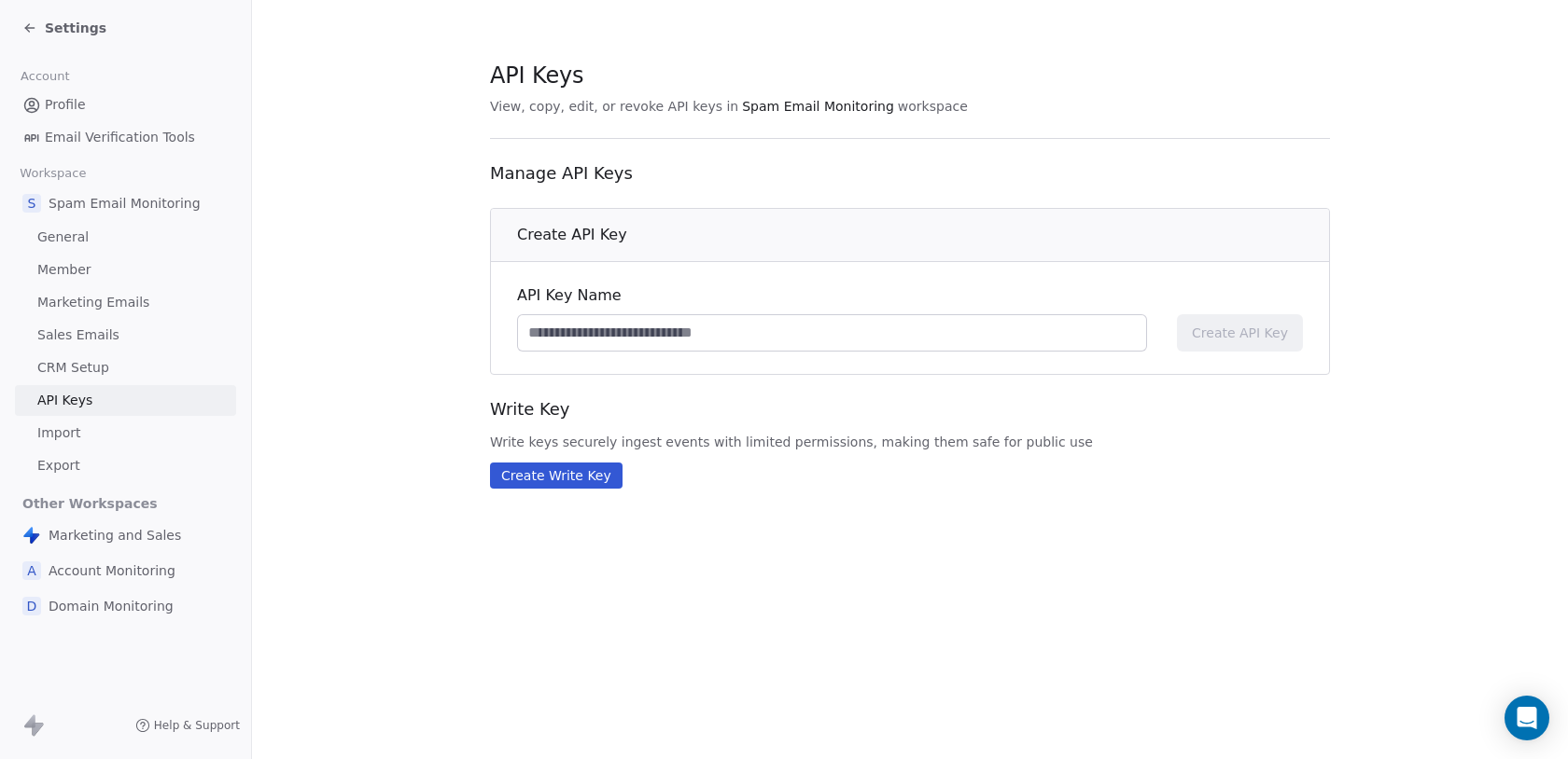
click at [101, 360] on span "CRM Setup" at bounding box center [74, 367] width 72 height 20
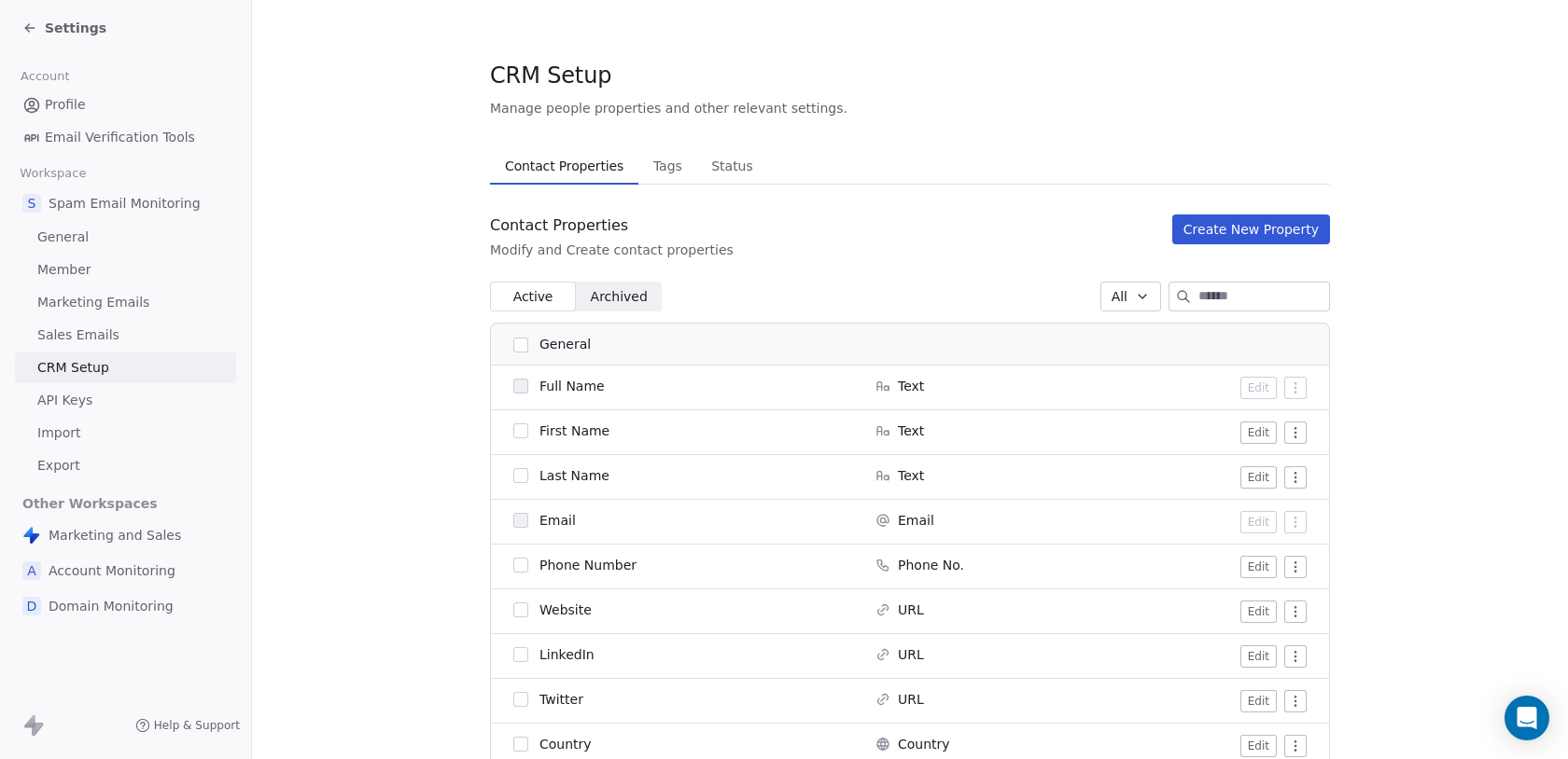
click at [55, 24] on span "Settings" at bounding box center [75, 28] width 61 height 19
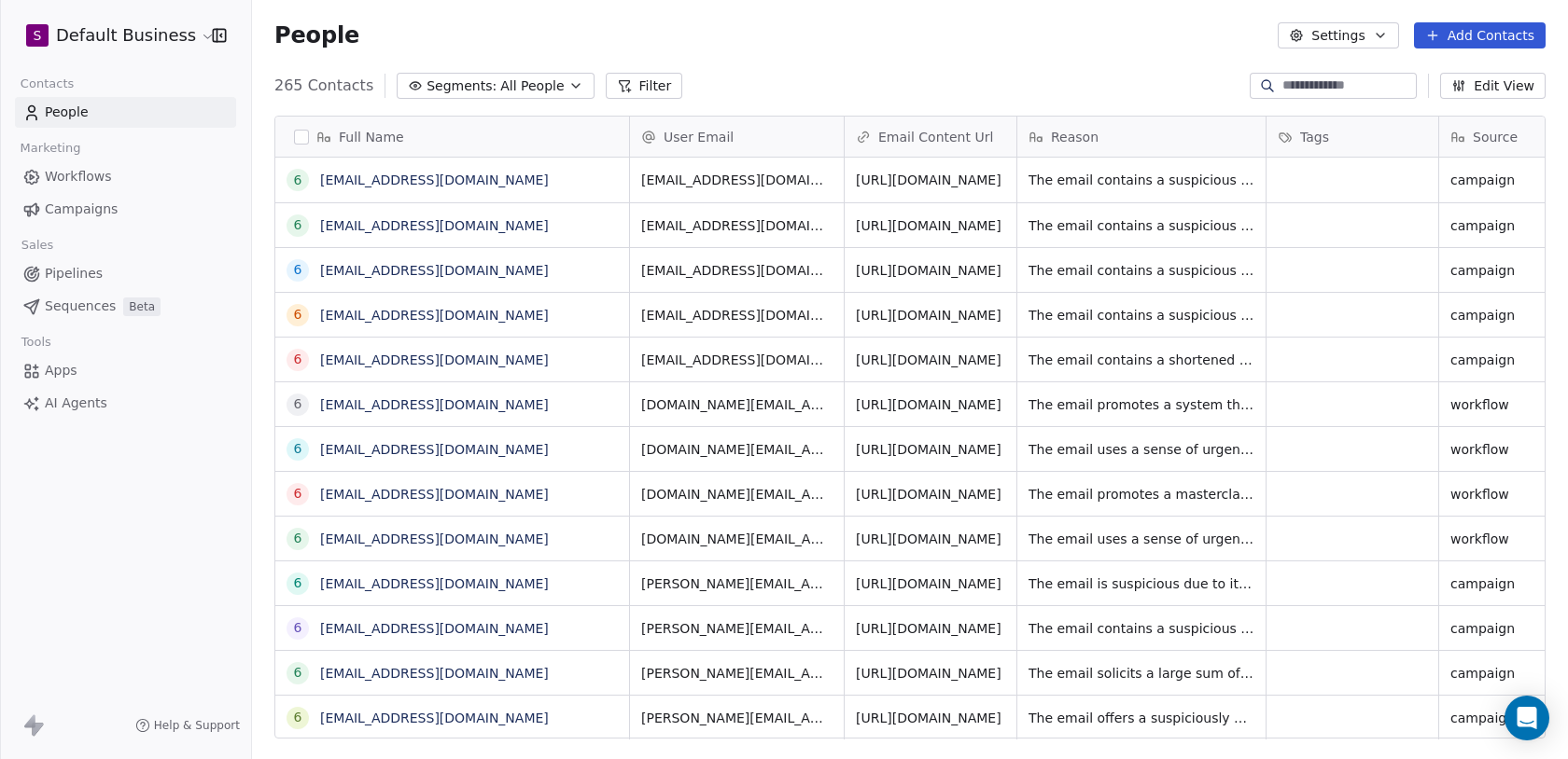
scroll to position [668, 1316]
click at [134, 163] on link "Workflows" at bounding box center [126, 177] width 221 height 31
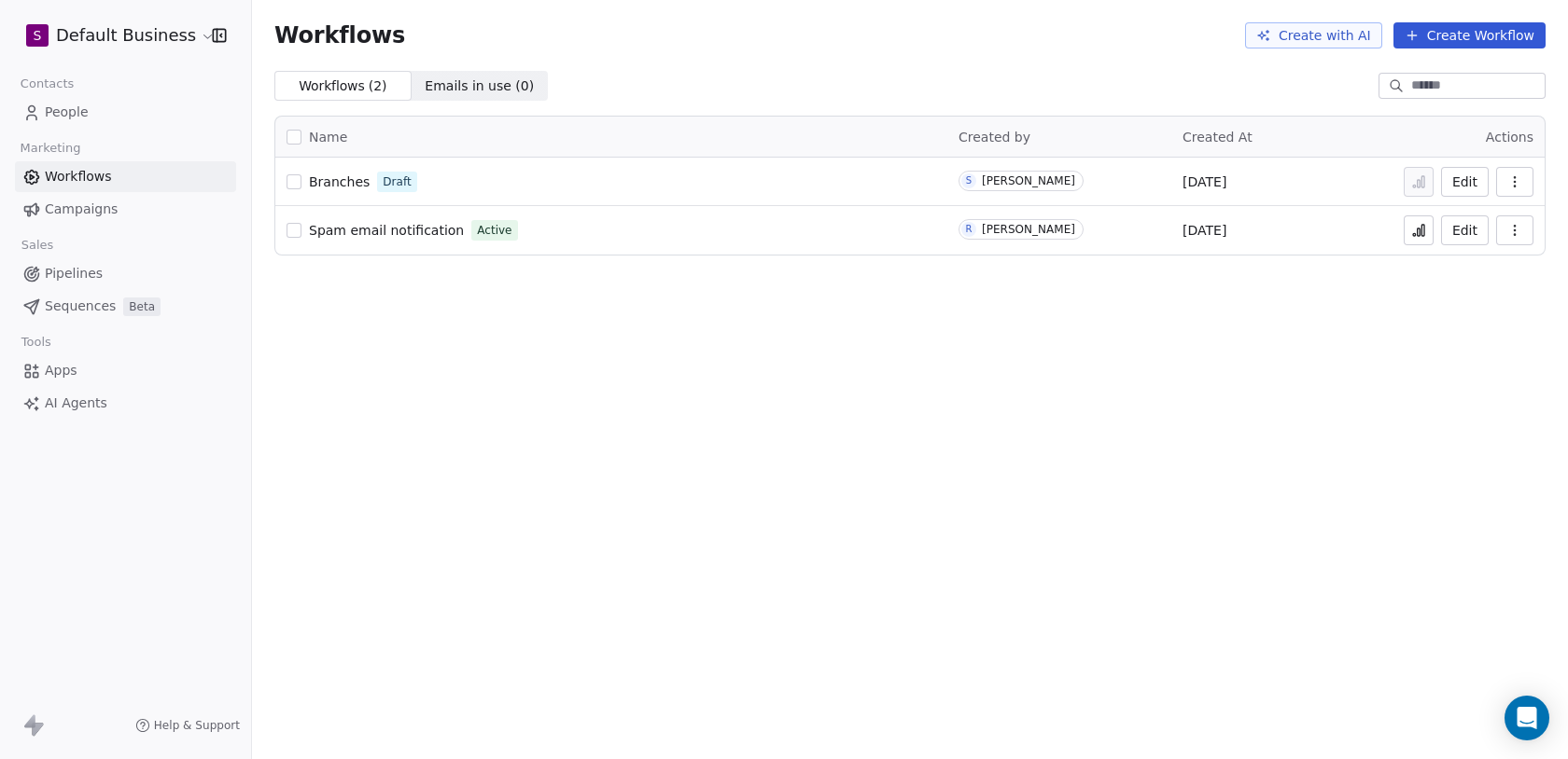
click at [347, 232] on span "Spam email notification" at bounding box center [386, 230] width 155 height 15
click at [375, 241] on div "Spam email notification Active" at bounding box center [611, 230] width 650 height 26
click at [378, 232] on span "Spam email notification" at bounding box center [386, 230] width 155 height 15
drag, startPoint x: 981, startPoint y: 231, endPoint x: 1092, endPoint y: 222, distance: 111.4
click at [1093, 222] on div "R Ram Subramanian" at bounding box center [1059, 227] width 201 height 19
